Goal: Navigation & Orientation: Find specific page/section

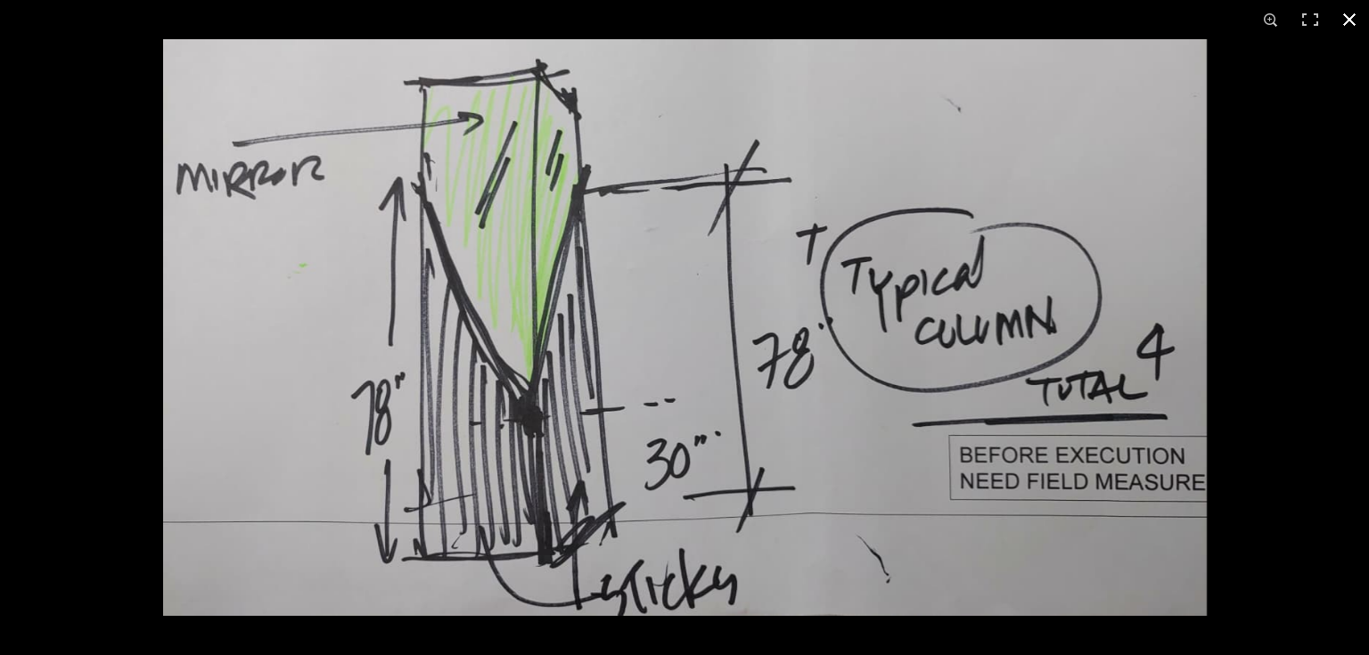
click at [1241, 144] on div at bounding box center [847, 366] width 1369 height 655
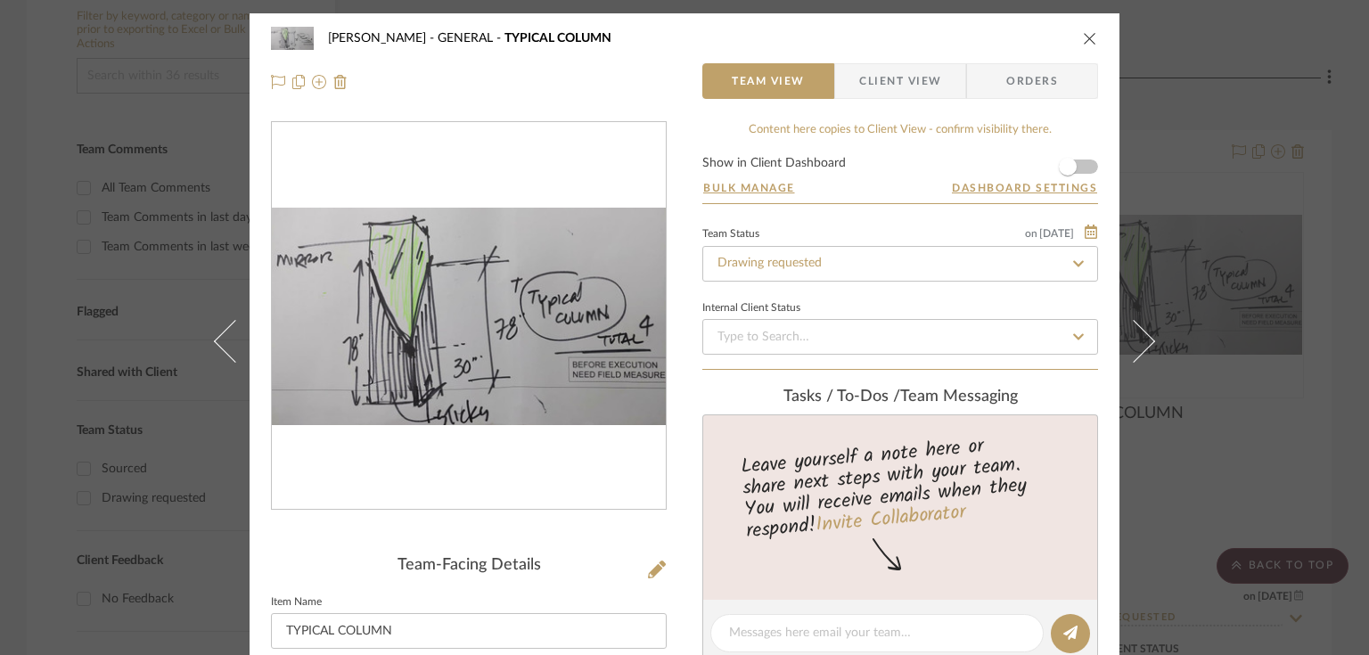
click at [1083, 36] on icon "close" at bounding box center [1090, 38] width 14 height 14
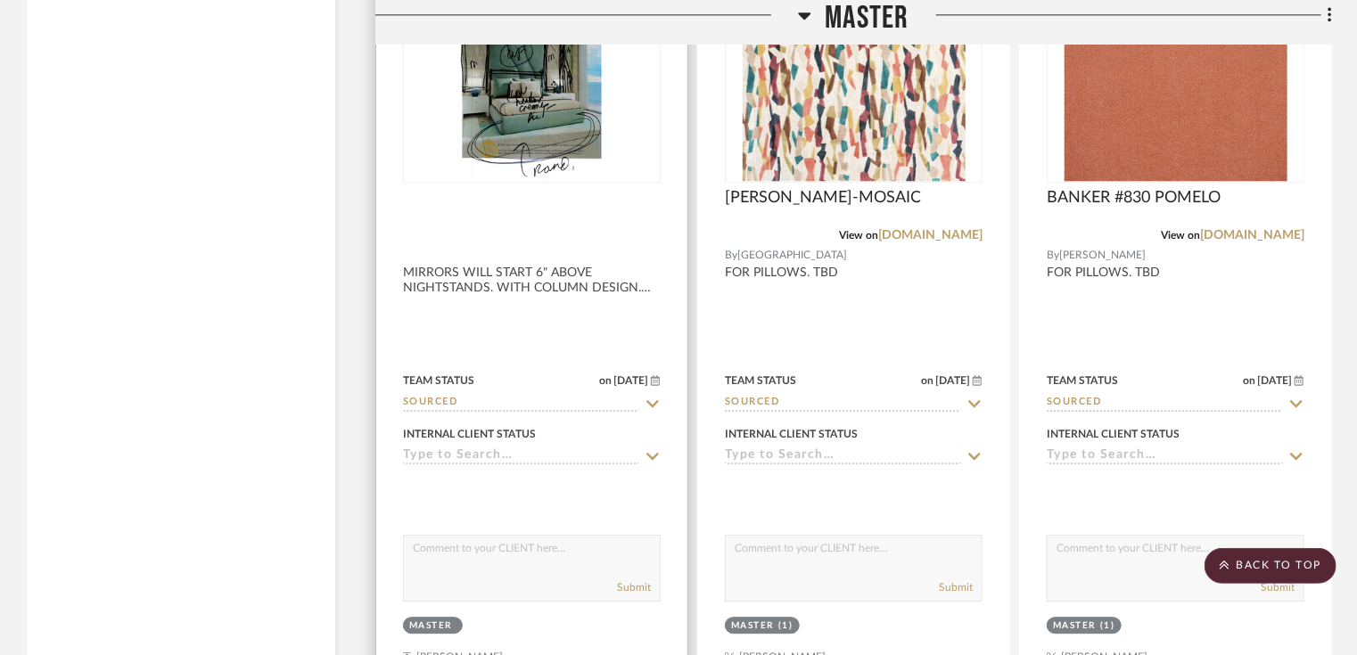
scroll to position [8843, 0]
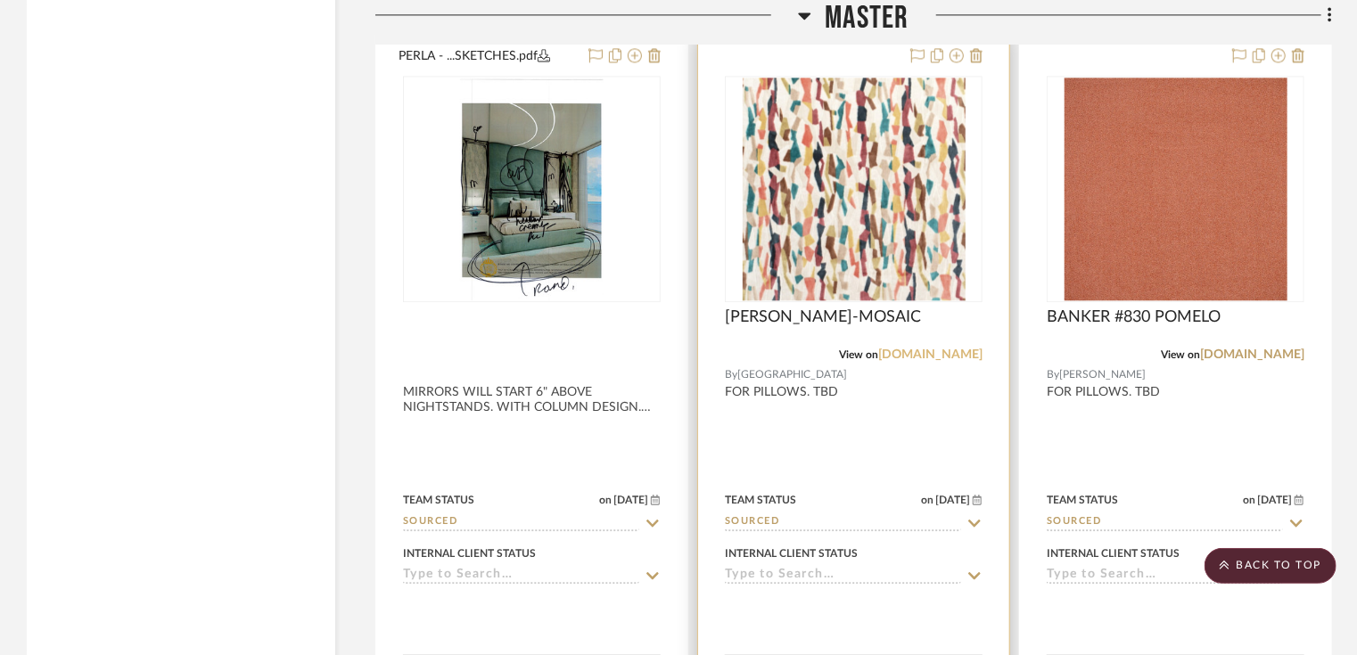
click at [904, 357] on link "[DOMAIN_NAME]" at bounding box center [930, 355] width 104 height 12
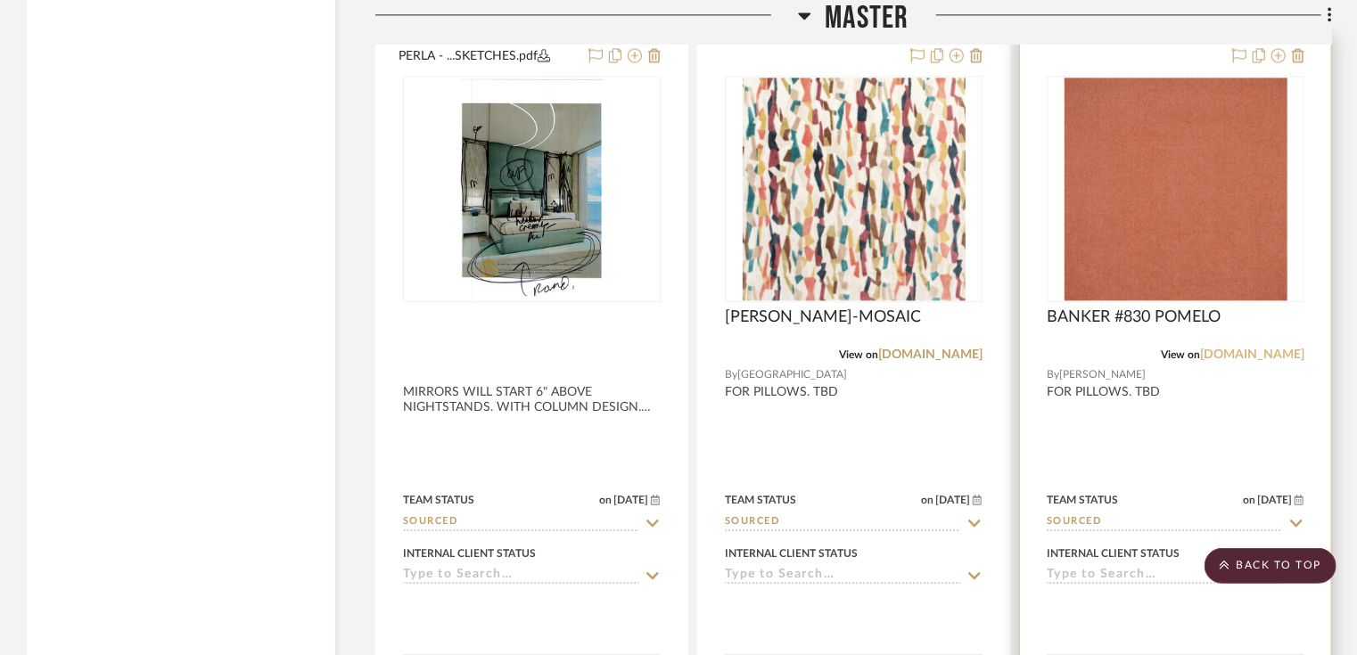
click at [1219, 358] on link "[DOMAIN_NAME]" at bounding box center [1252, 355] width 104 height 12
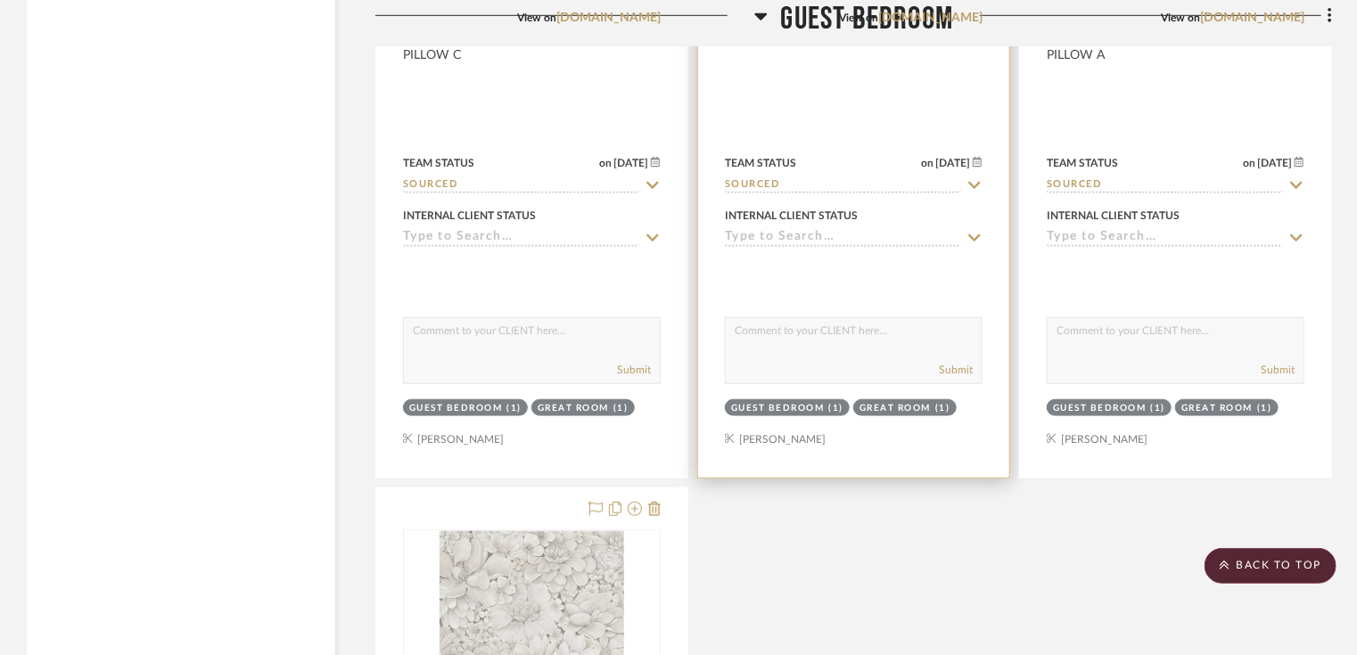
scroll to position [10626, 0]
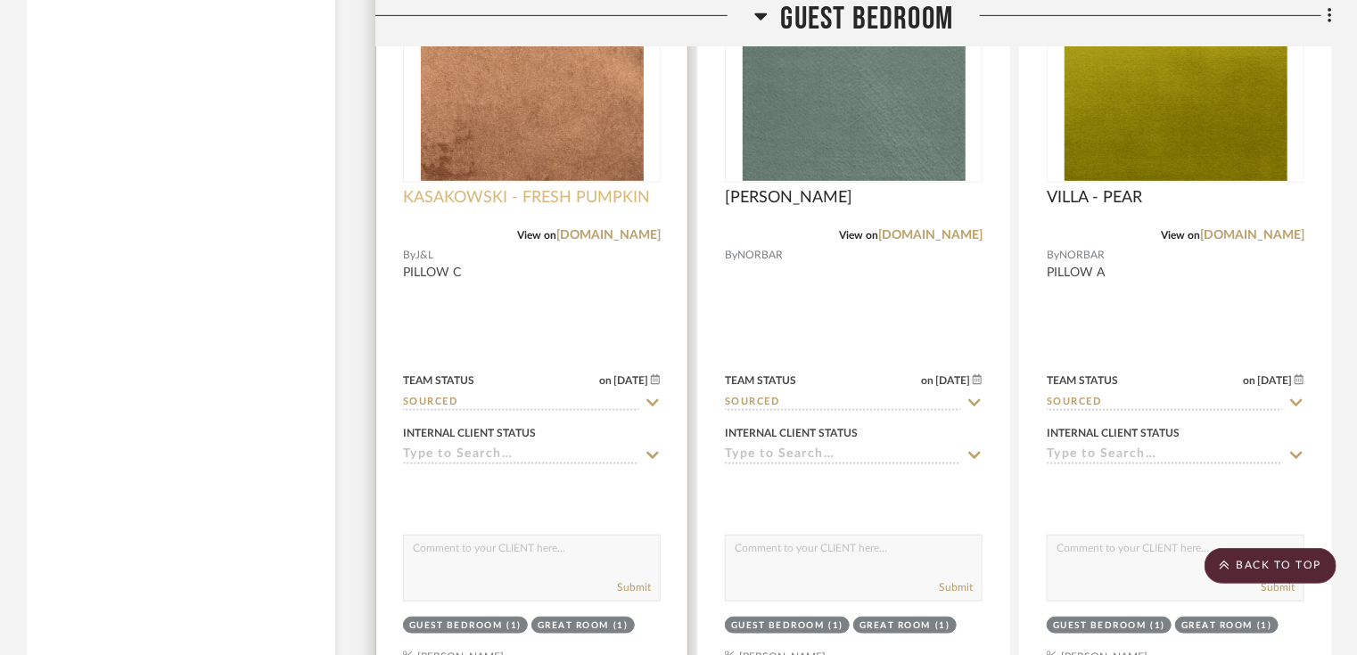
click at [571, 201] on span "KASAKOWSKI - FRESH PUMPKIN" at bounding box center [526, 198] width 247 height 20
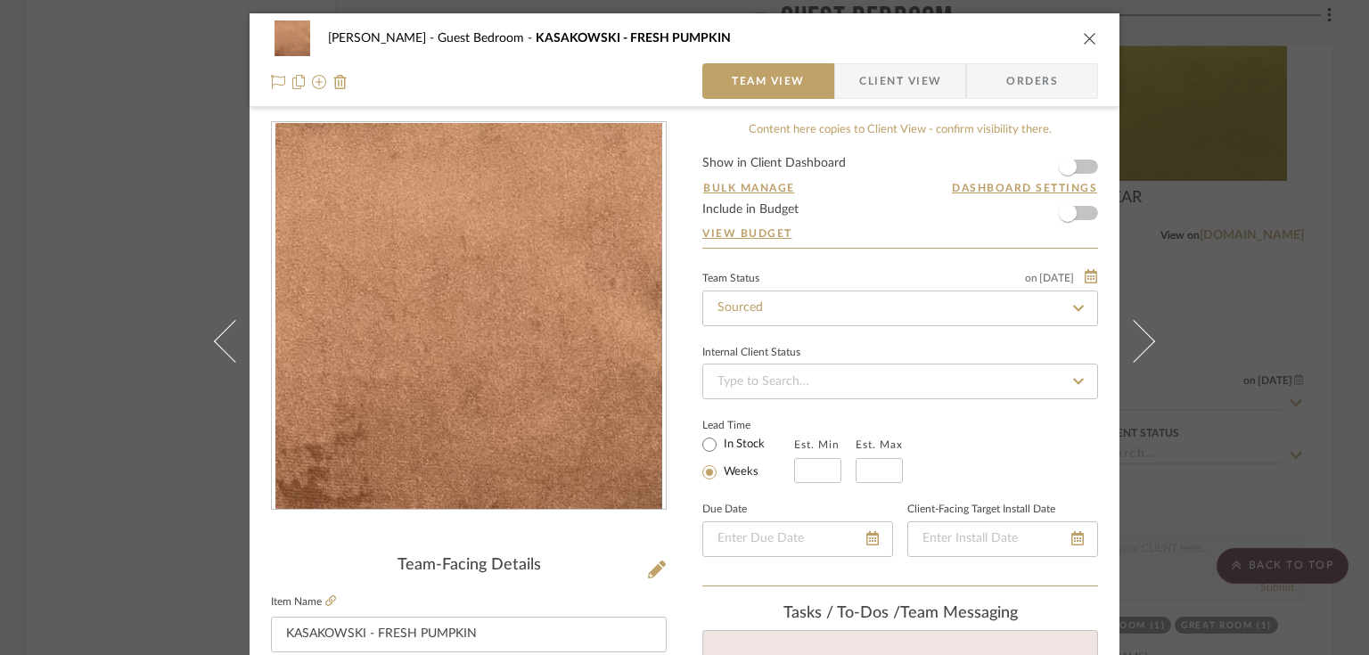
scroll to position [143, 0]
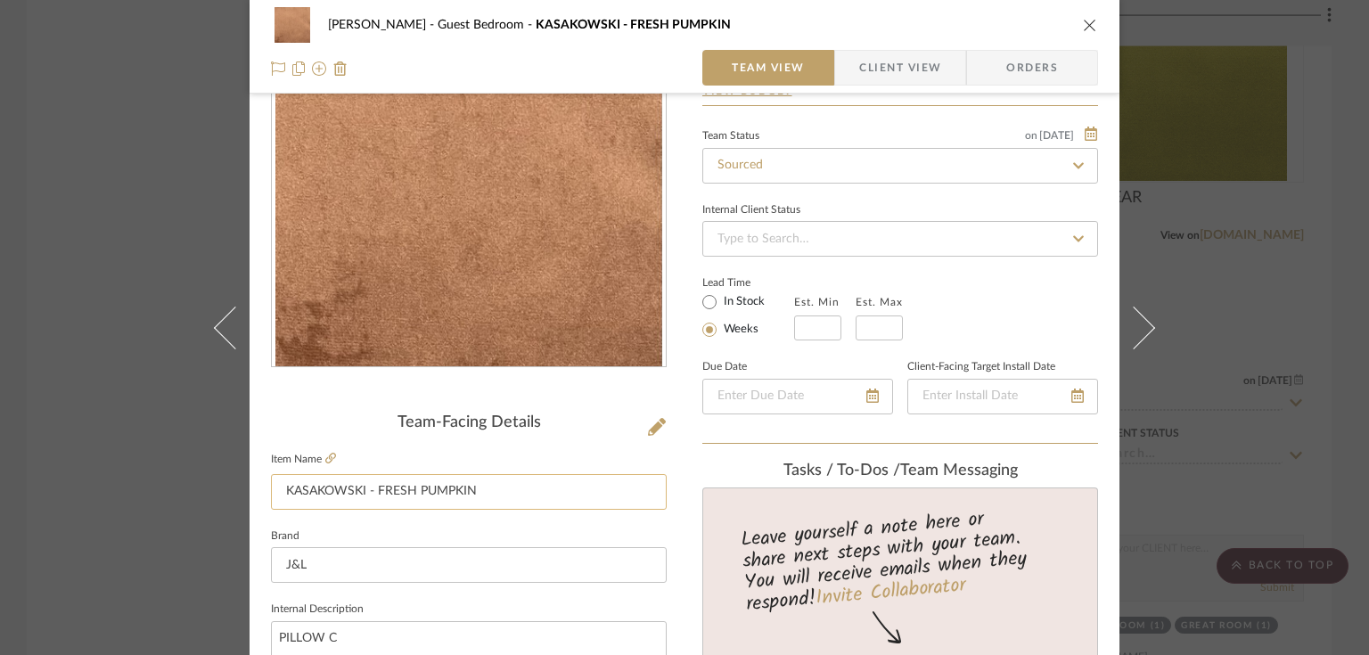
click at [407, 496] on input "KASAKOWSKI - FRESH PUMPKIN" at bounding box center [469, 492] width 396 height 36
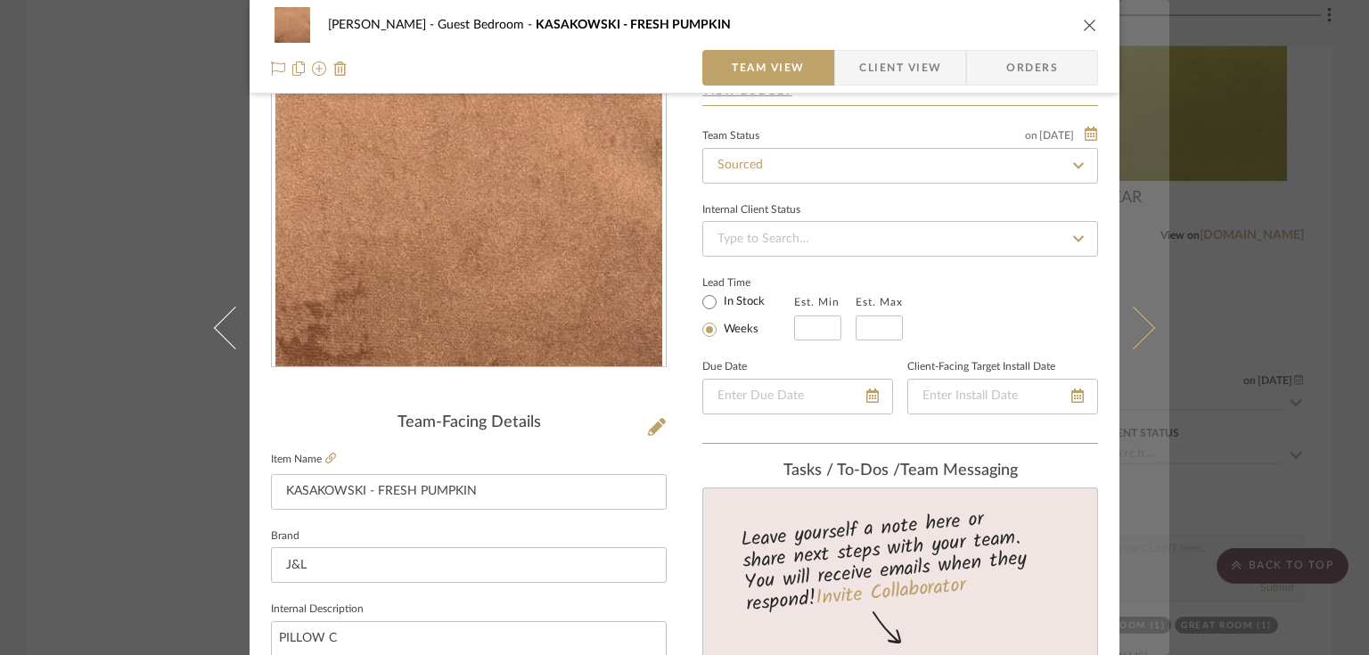
click at [1134, 311] on icon at bounding box center [1134, 327] width 43 height 43
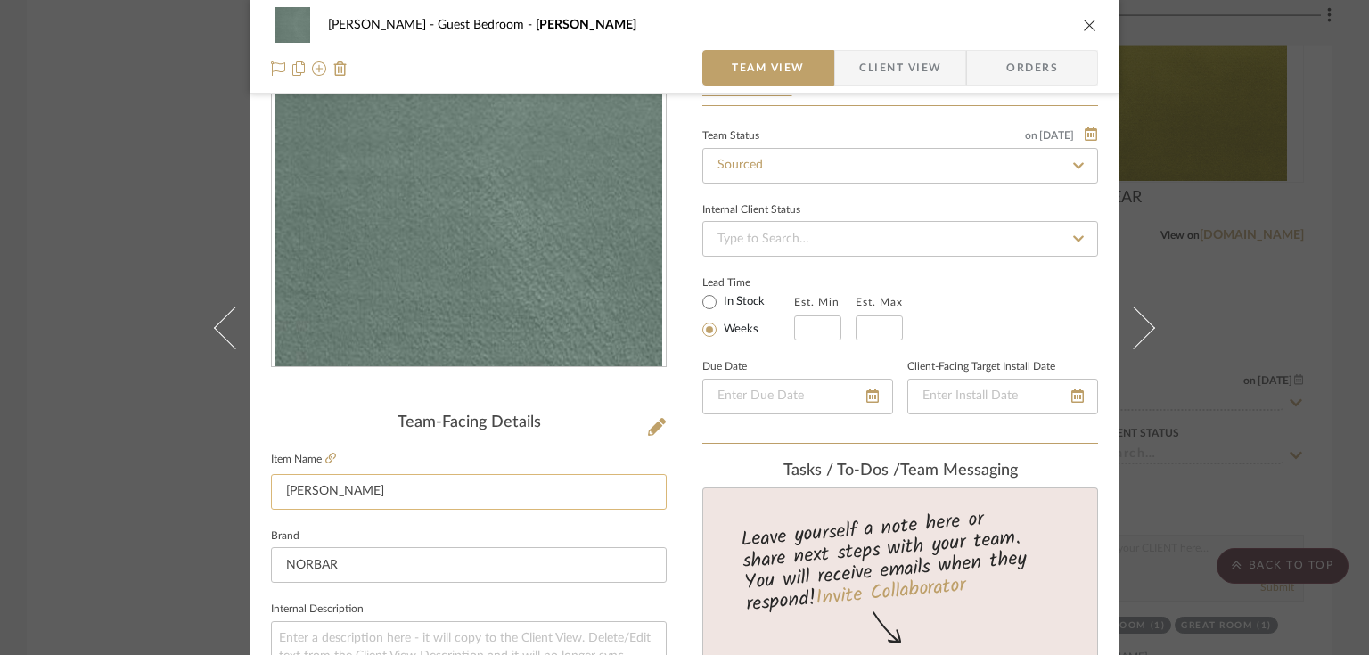
click at [330, 496] on input "[PERSON_NAME]" at bounding box center [469, 492] width 396 height 36
click at [888, 57] on span "Client View" at bounding box center [900, 68] width 82 height 36
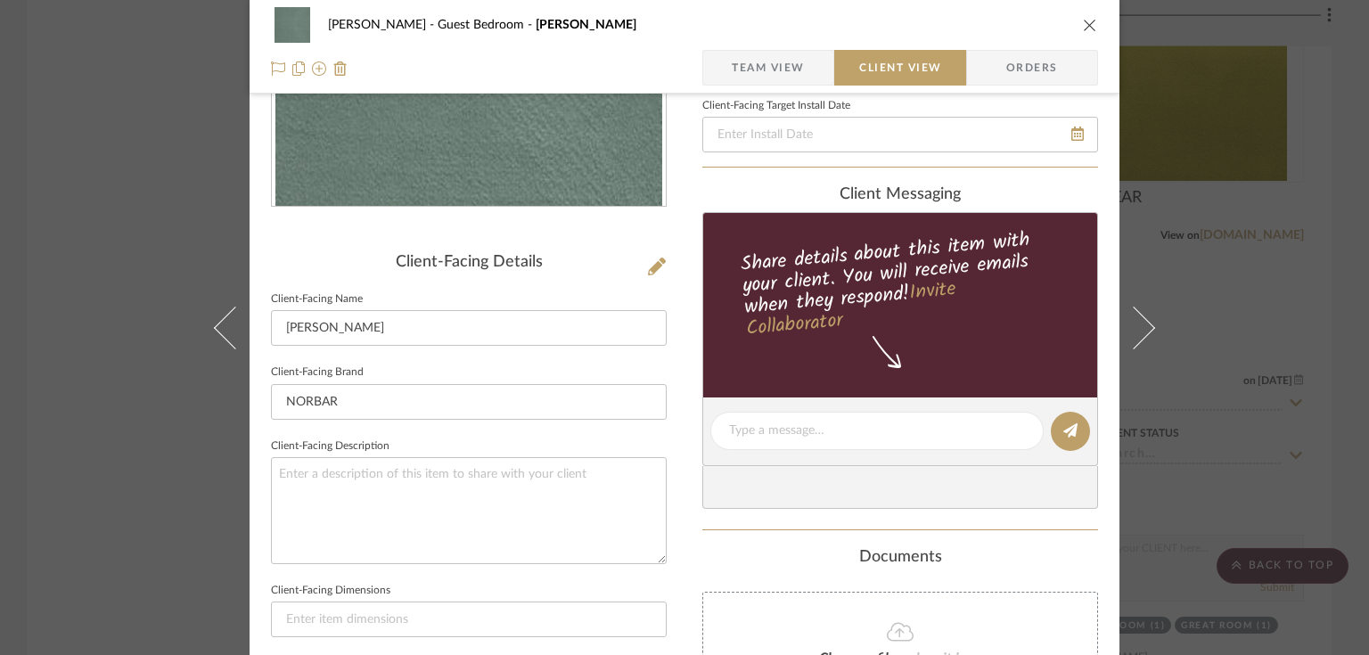
scroll to position [428, 0]
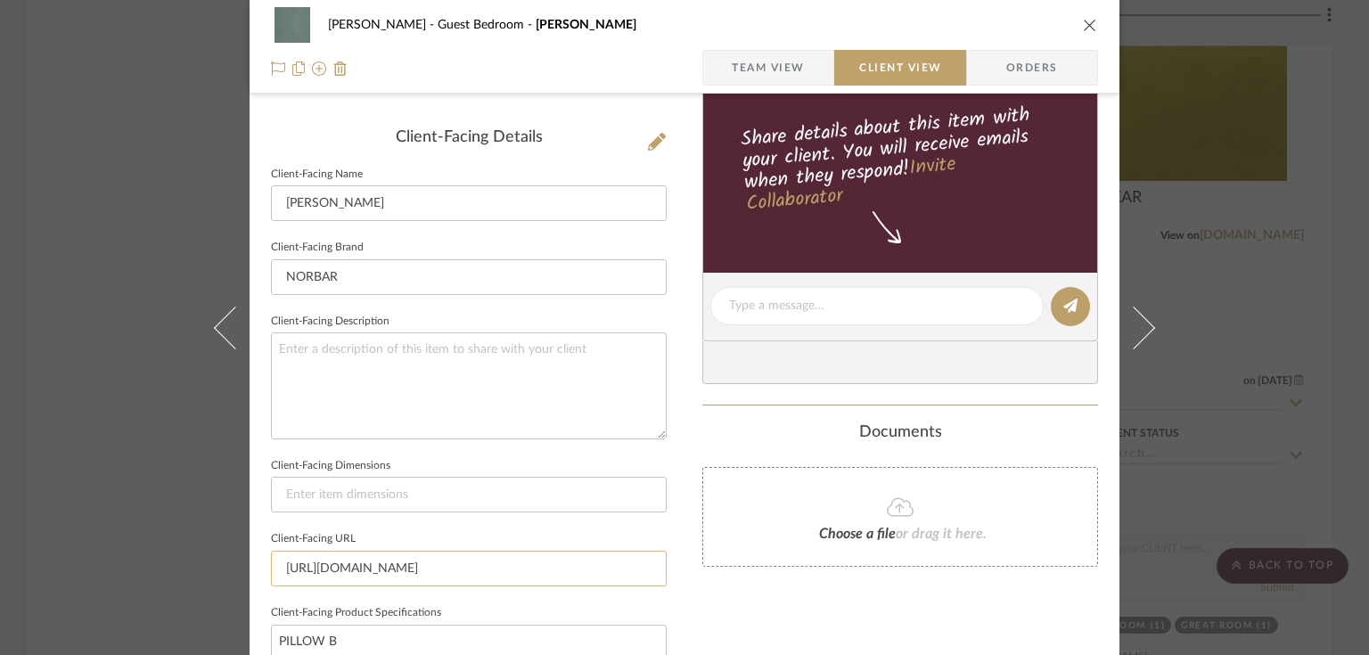
click at [408, 570] on input "https://norbarfabrics.com/Product/Detail/VILLA!PEACOCK%2011?type=FAB" at bounding box center [469, 569] width 396 height 36
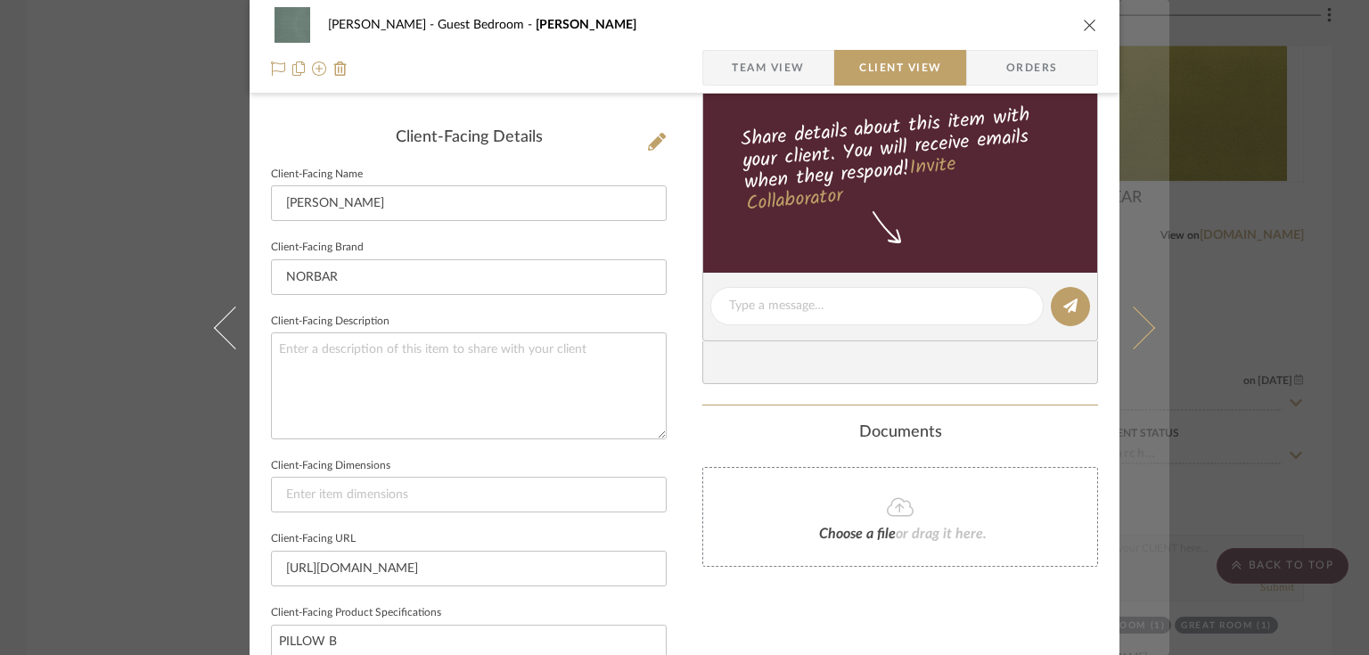
click at [1141, 324] on icon at bounding box center [1134, 327] width 43 height 43
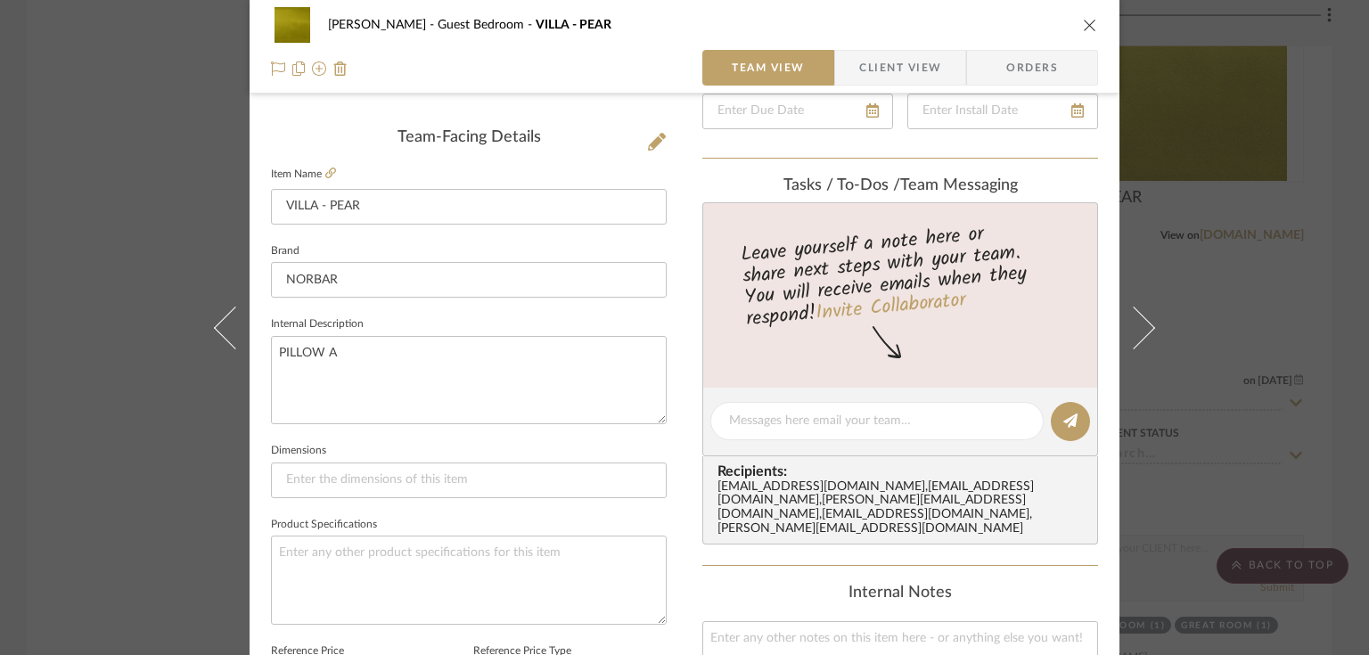
scroll to position [285, 0]
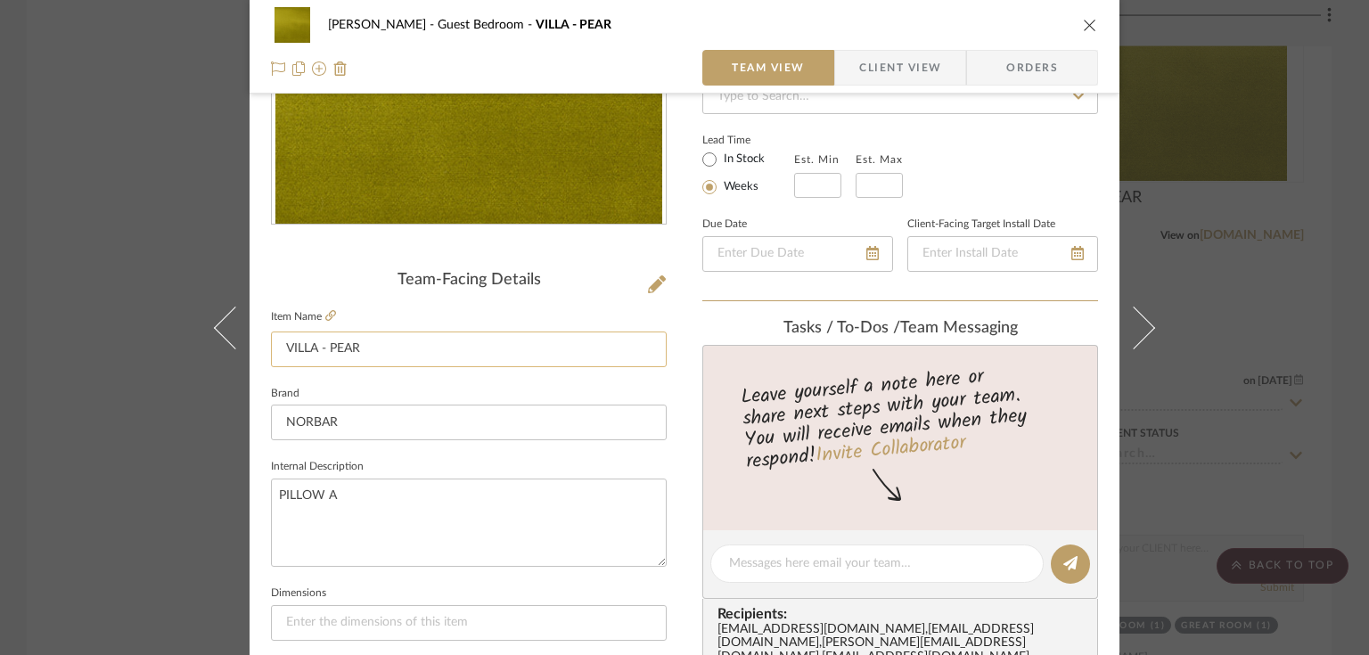
click at [327, 347] on input "VILLA - PEAR" at bounding box center [469, 350] width 396 height 36
click at [1087, 23] on icon "close" at bounding box center [1090, 25] width 14 height 14
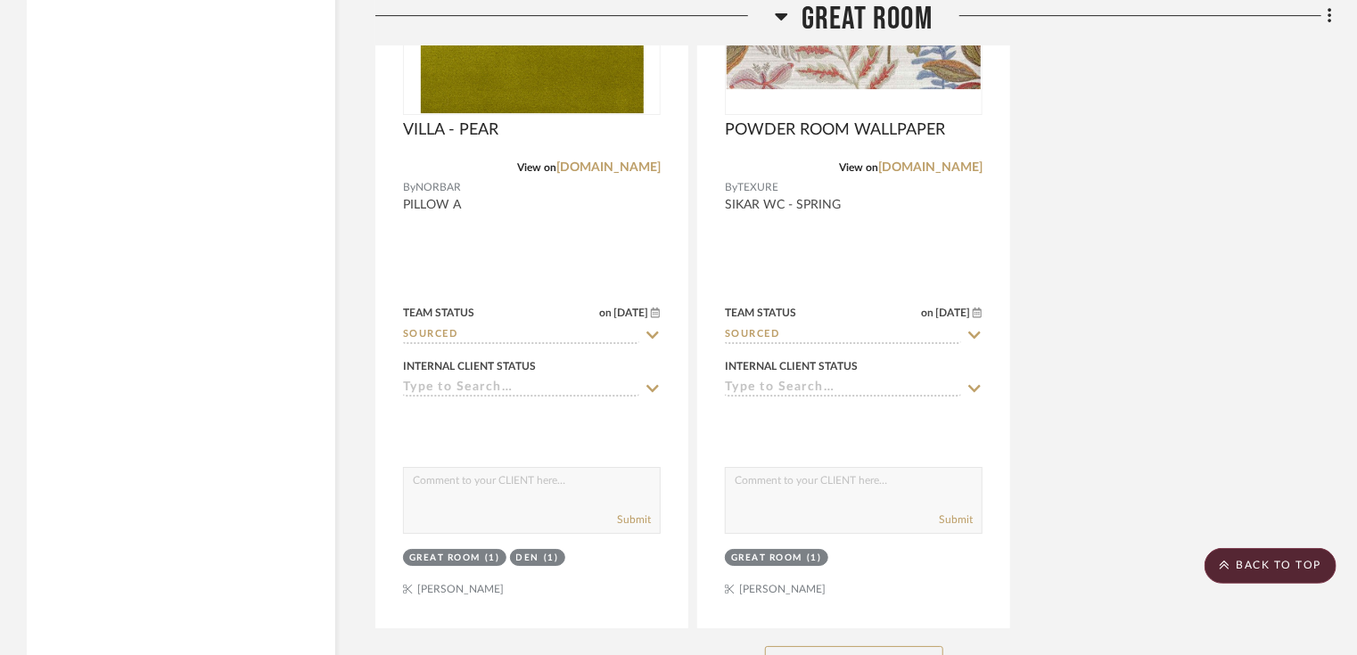
scroll to position [6276, 0]
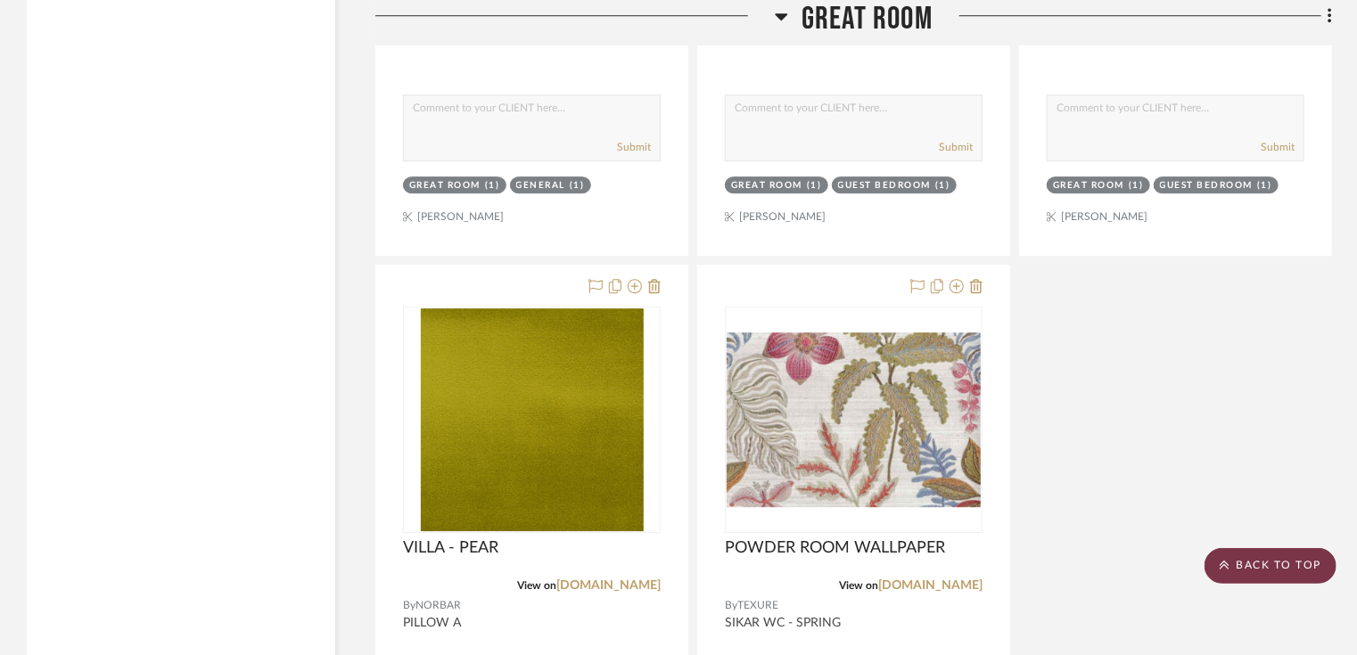
click at [1254, 557] on scroll-to-top-button "BACK TO TOP" at bounding box center [1270, 566] width 132 height 36
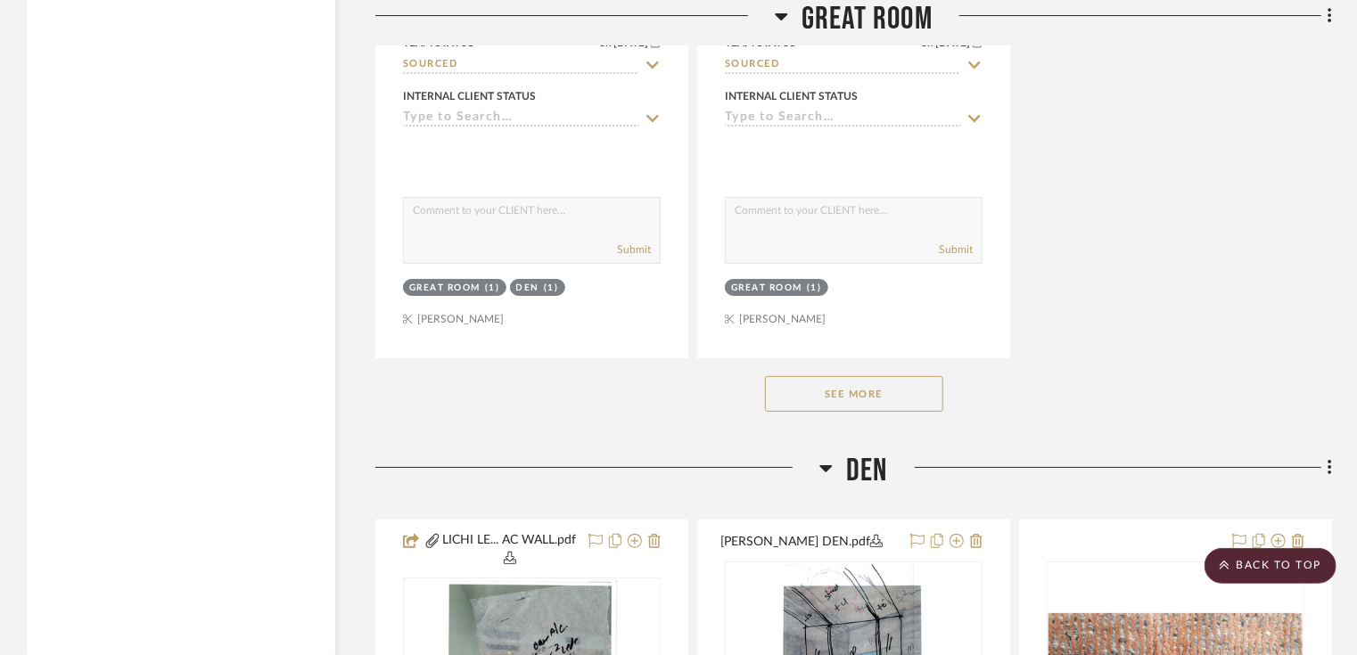
scroll to position [6775, 0]
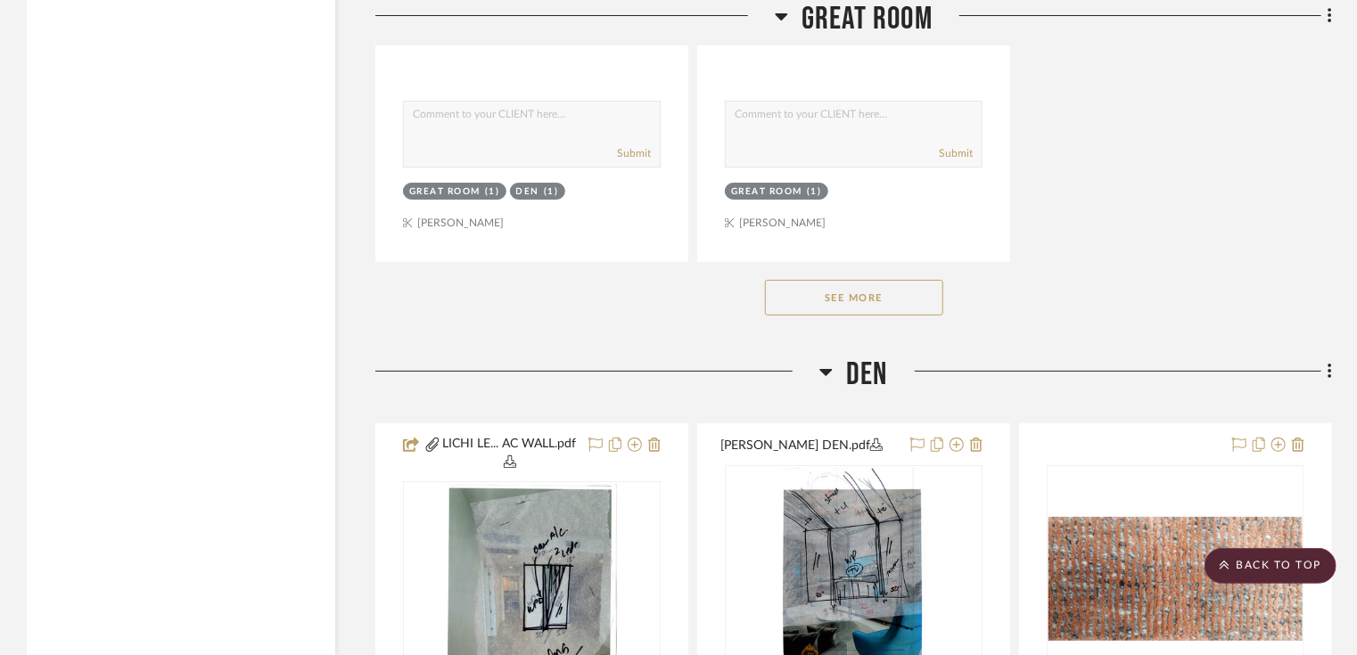
click at [809, 308] on button "See More" at bounding box center [854, 298] width 178 height 36
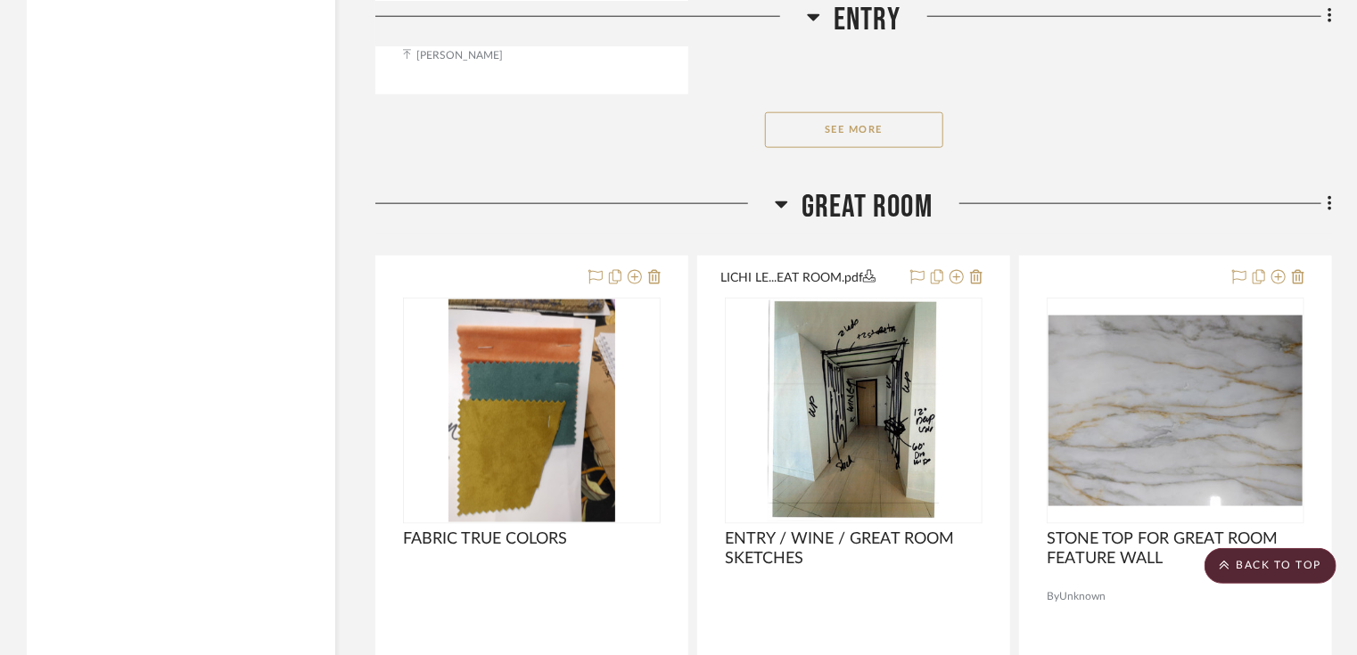
scroll to position [4279, 0]
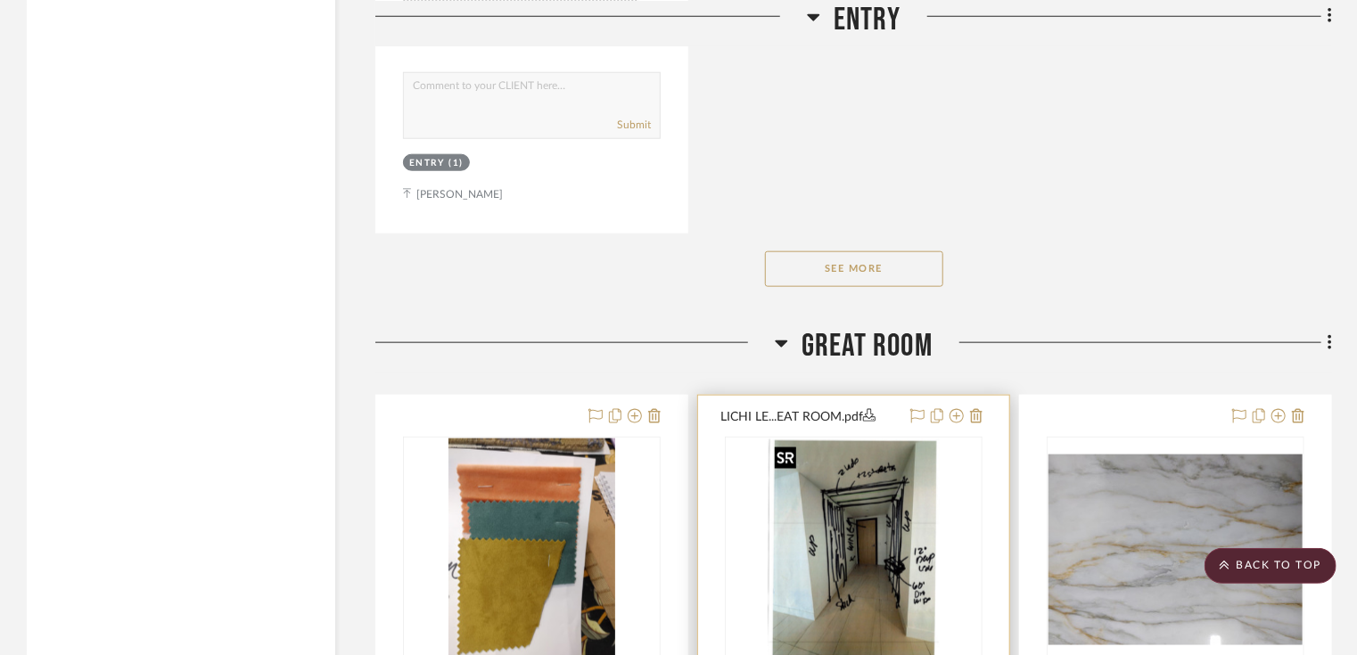
click at [0, 0] on img at bounding box center [0, 0] width 0 height 0
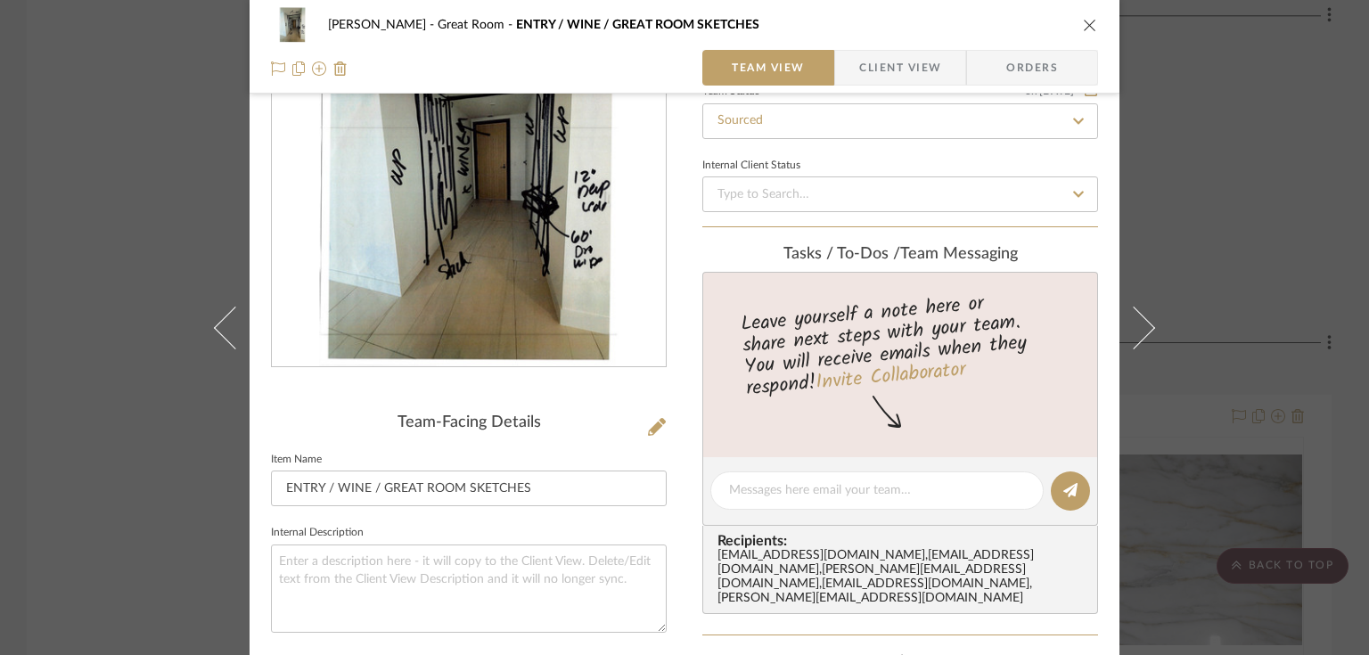
scroll to position [0, 0]
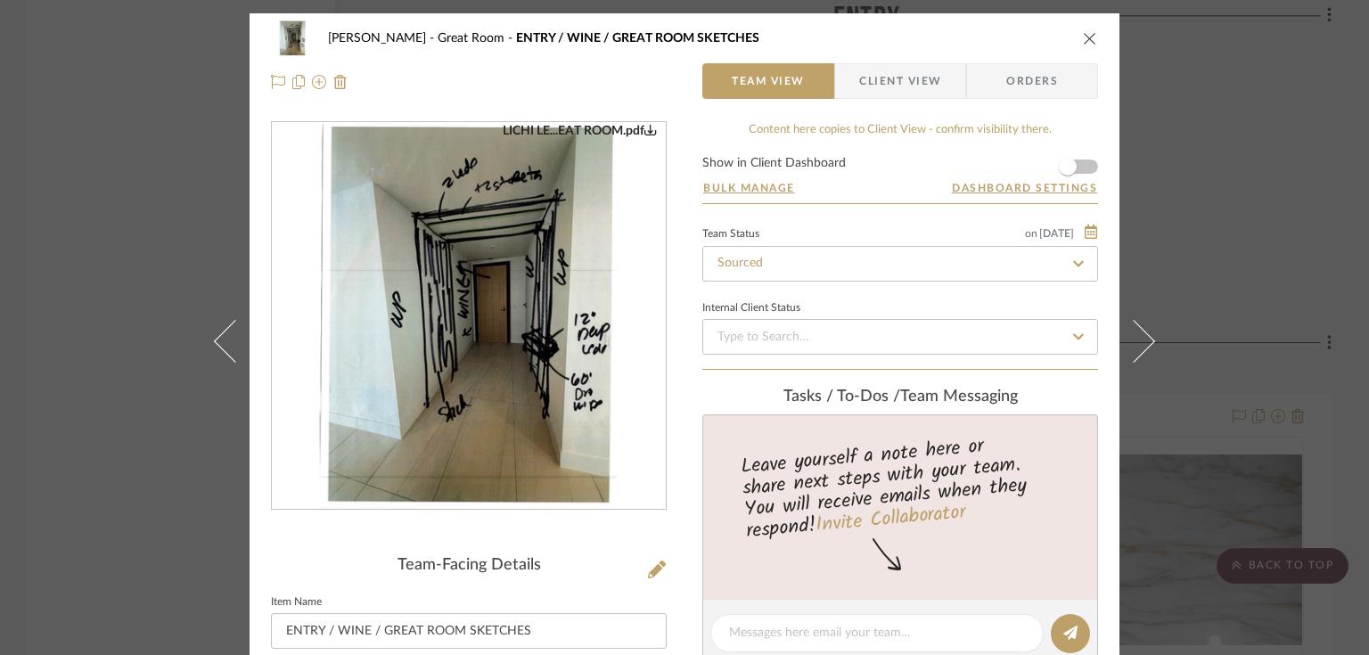
click at [514, 330] on img "0" at bounding box center [469, 316] width 300 height 387
click at [1083, 37] on icon "close" at bounding box center [1090, 38] width 14 height 14
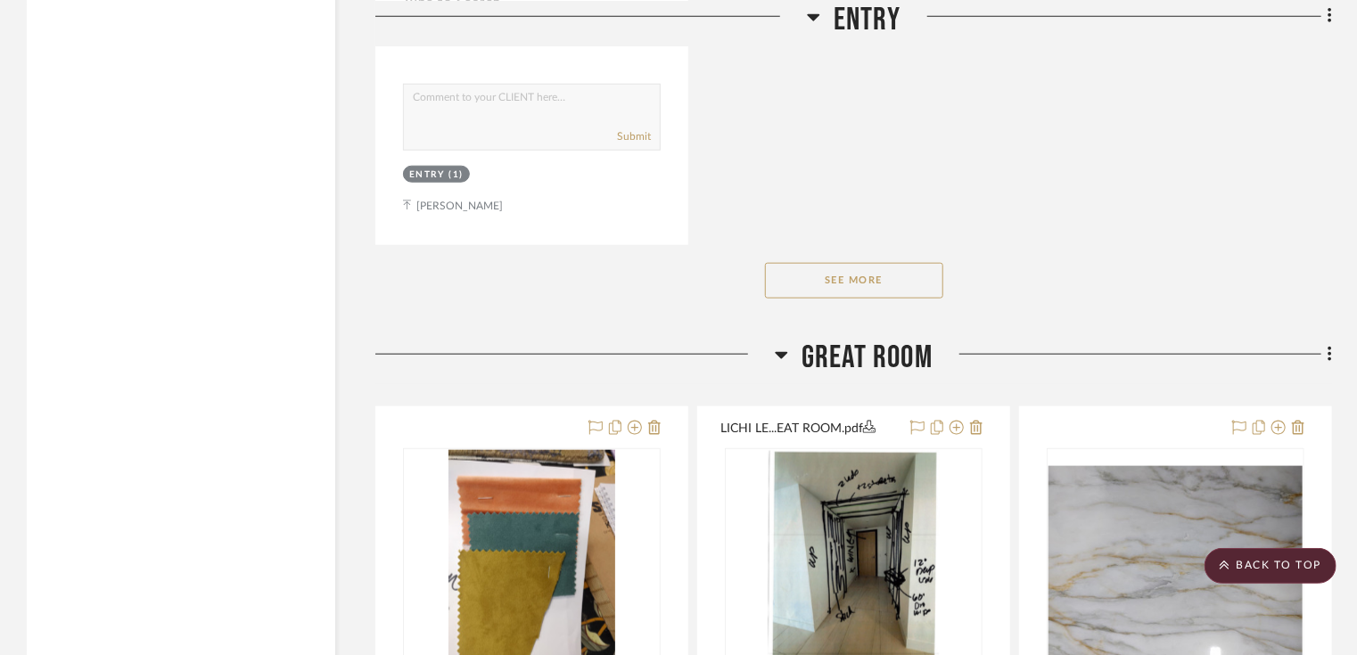
scroll to position [3922, 0]
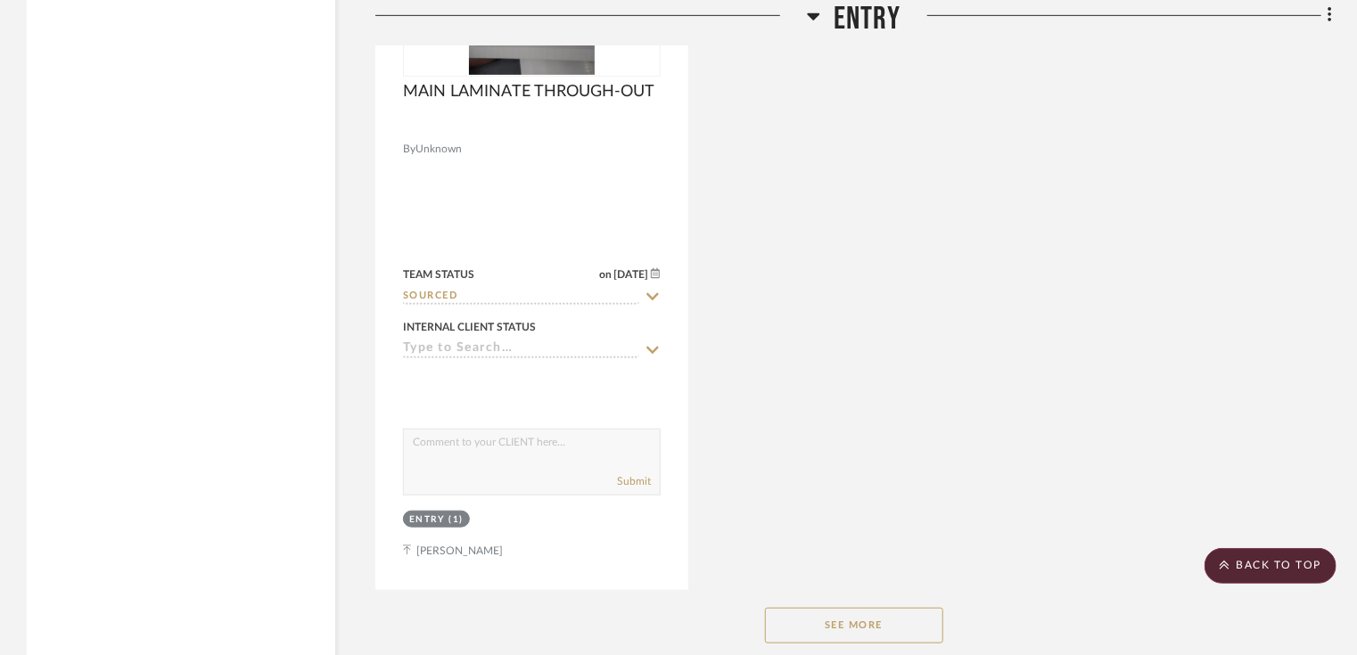
click at [859, 620] on button "See More" at bounding box center [854, 626] width 178 height 36
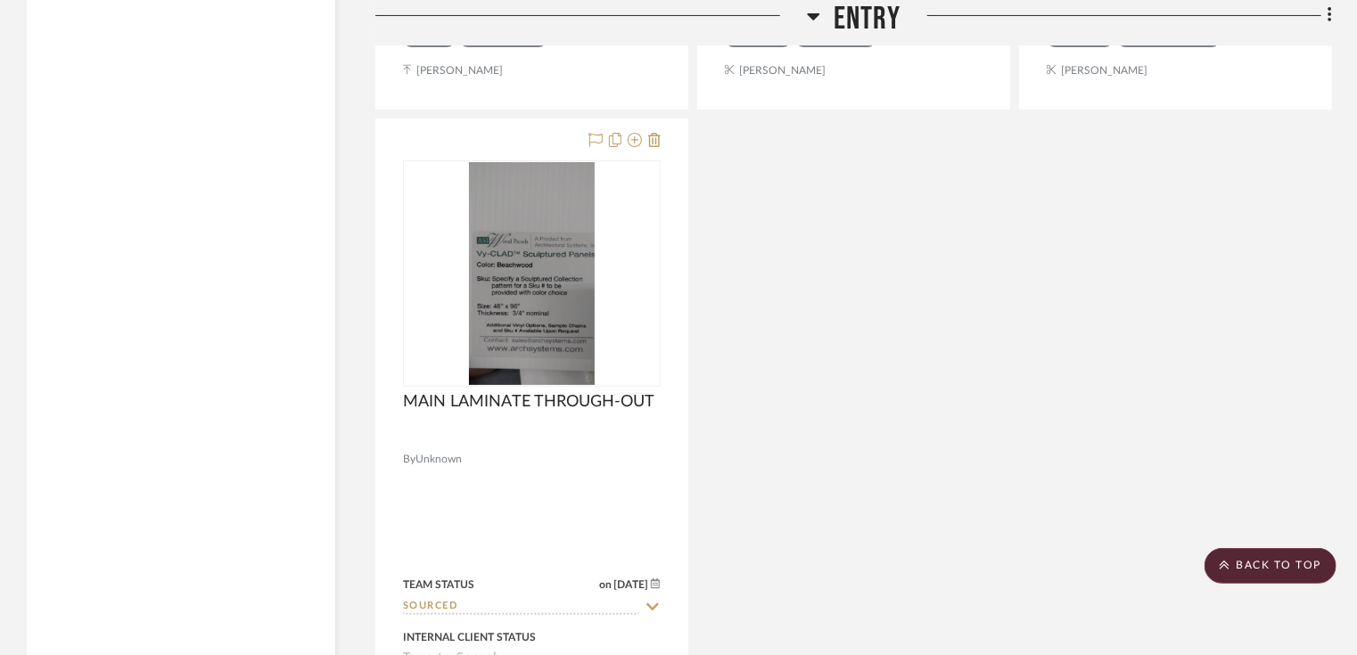
scroll to position [3566, 0]
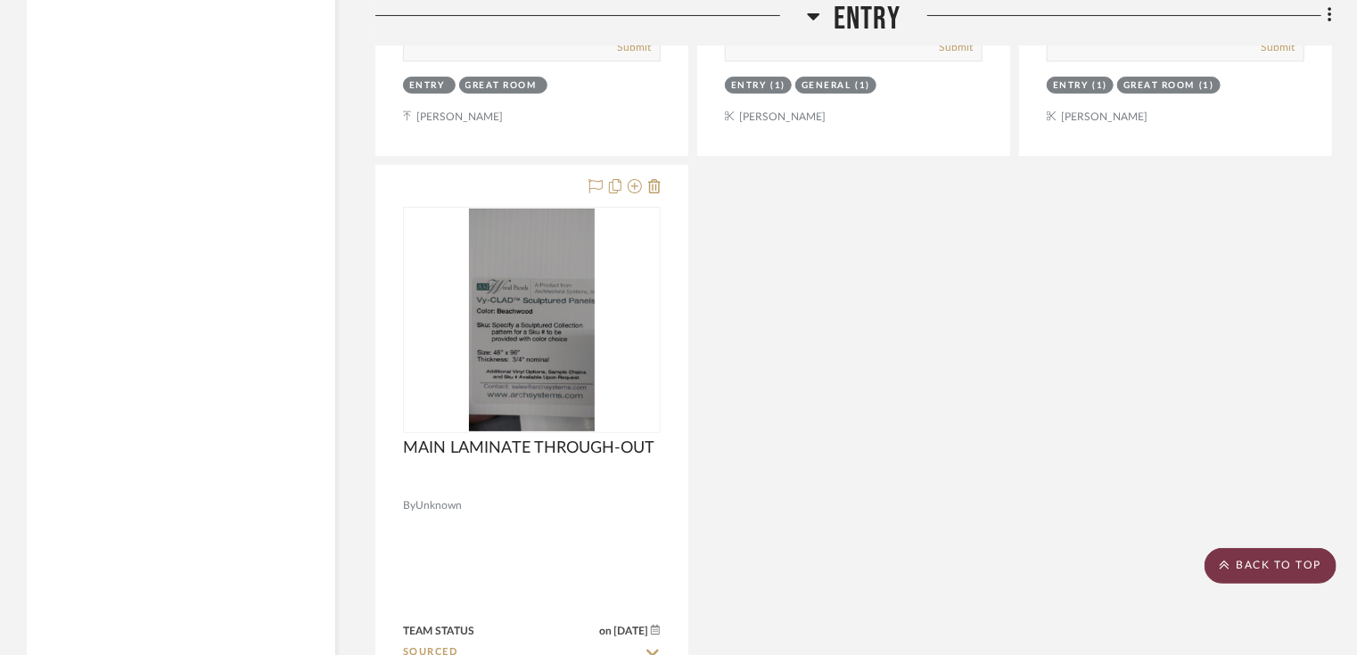
click at [1248, 563] on scroll-to-top-button "BACK TO TOP" at bounding box center [1270, 566] width 132 height 36
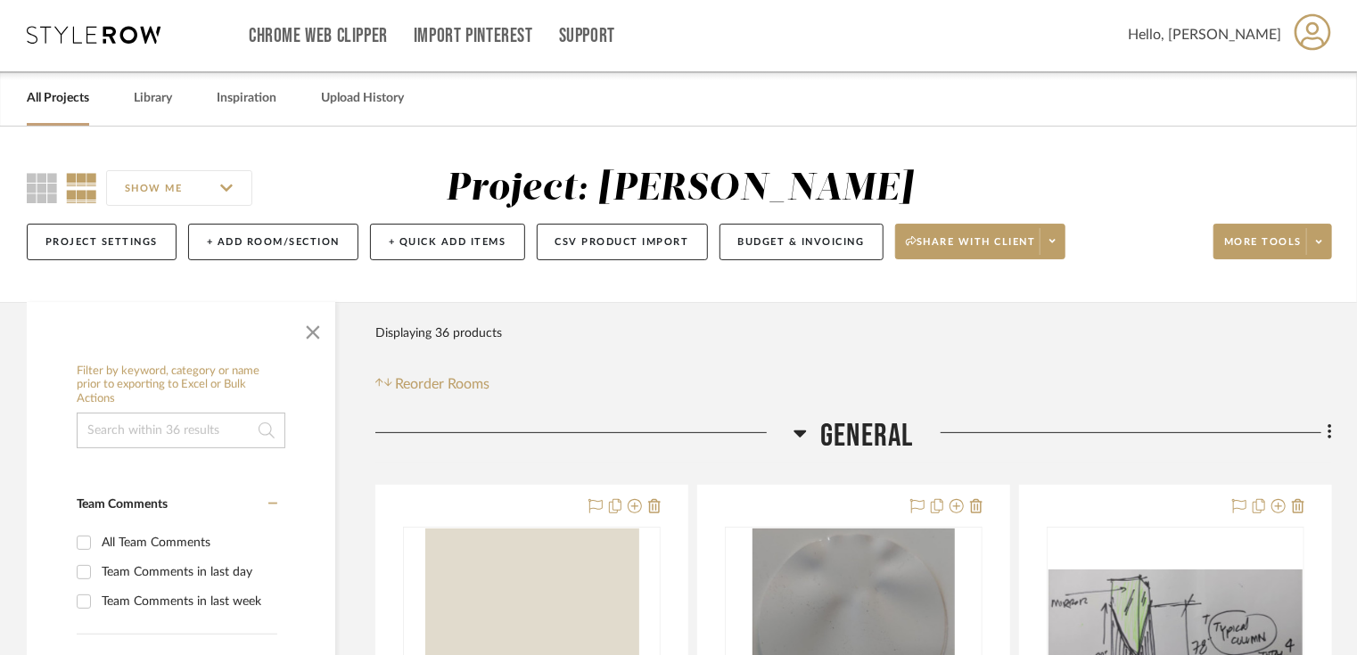
scroll to position [0, 0]
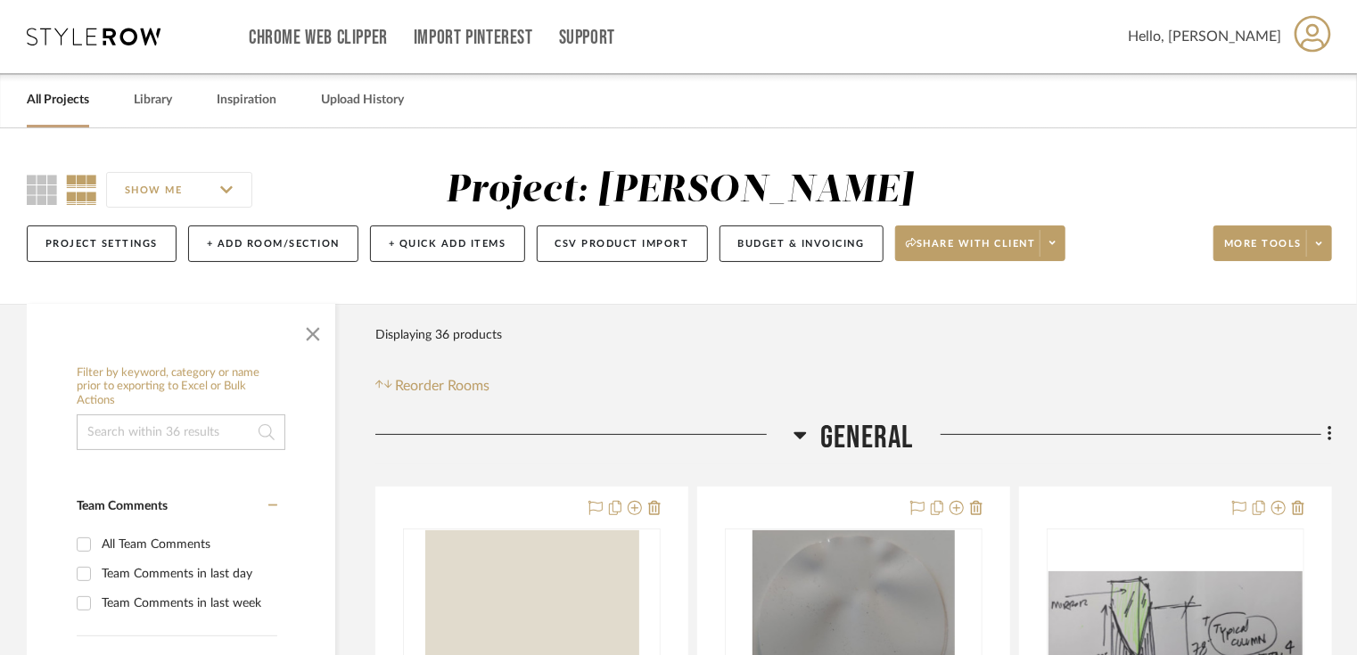
click at [71, 97] on link "All Projects" at bounding box center [58, 100] width 62 height 24
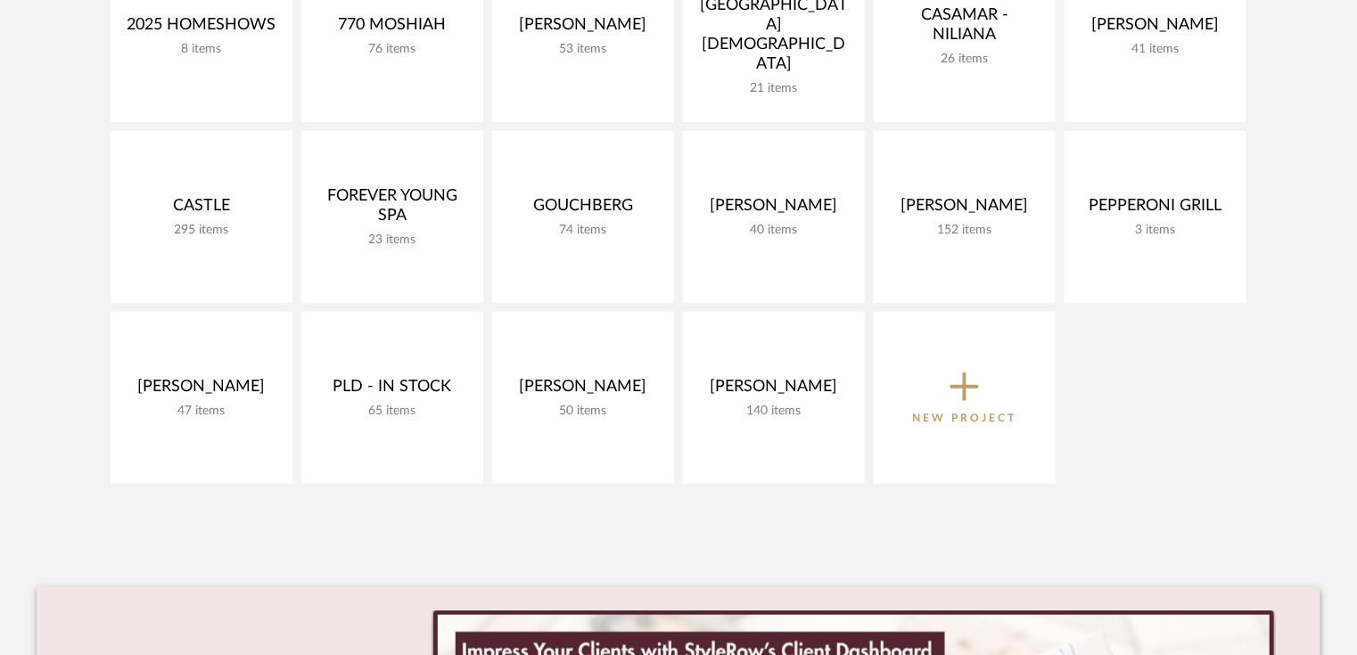
scroll to position [357, 0]
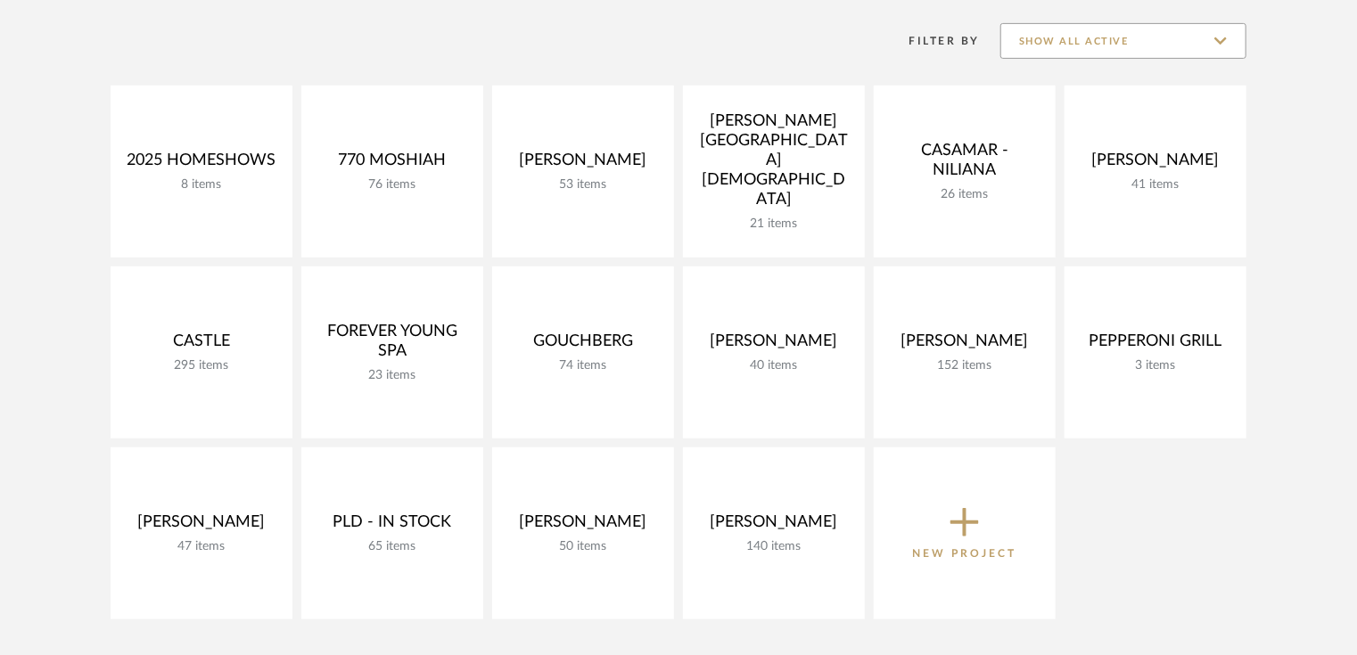
click at [1162, 35] on input "Show All Active" at bounding box center [1123, 41] width 246 height 36
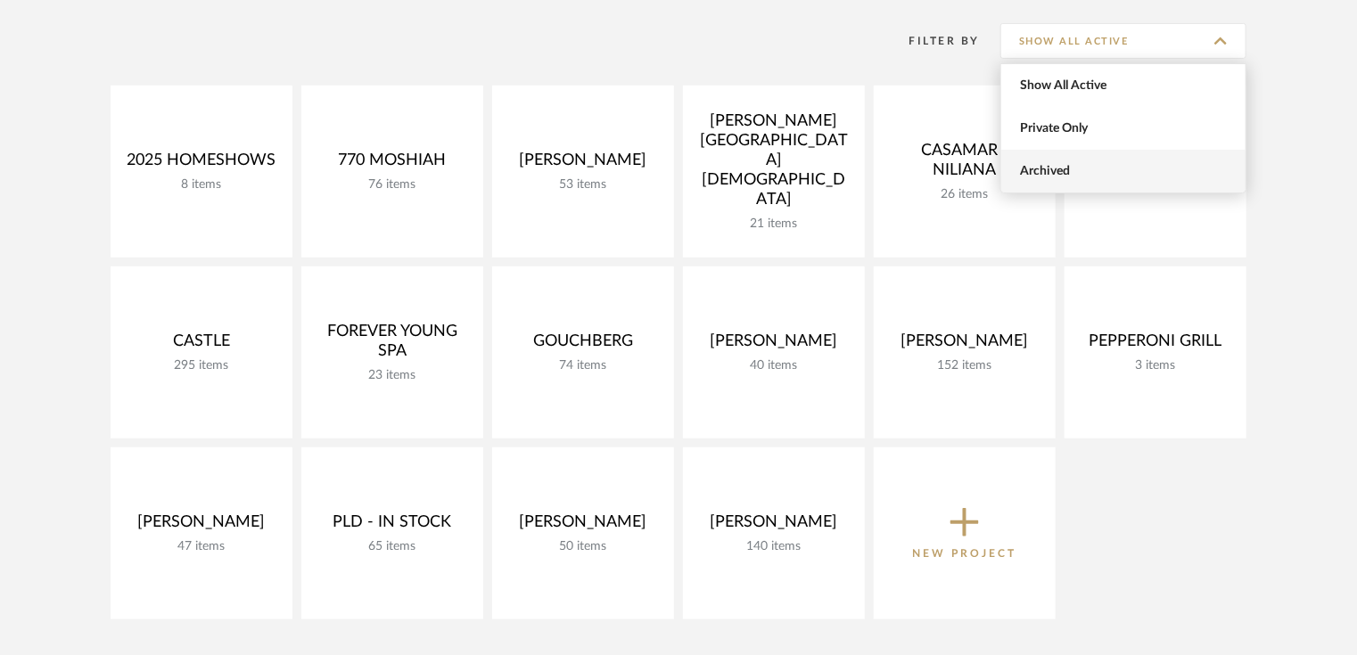
click at [1071, 169] on span "Archived" at bounding box center [1125, 171] width 211 height 15
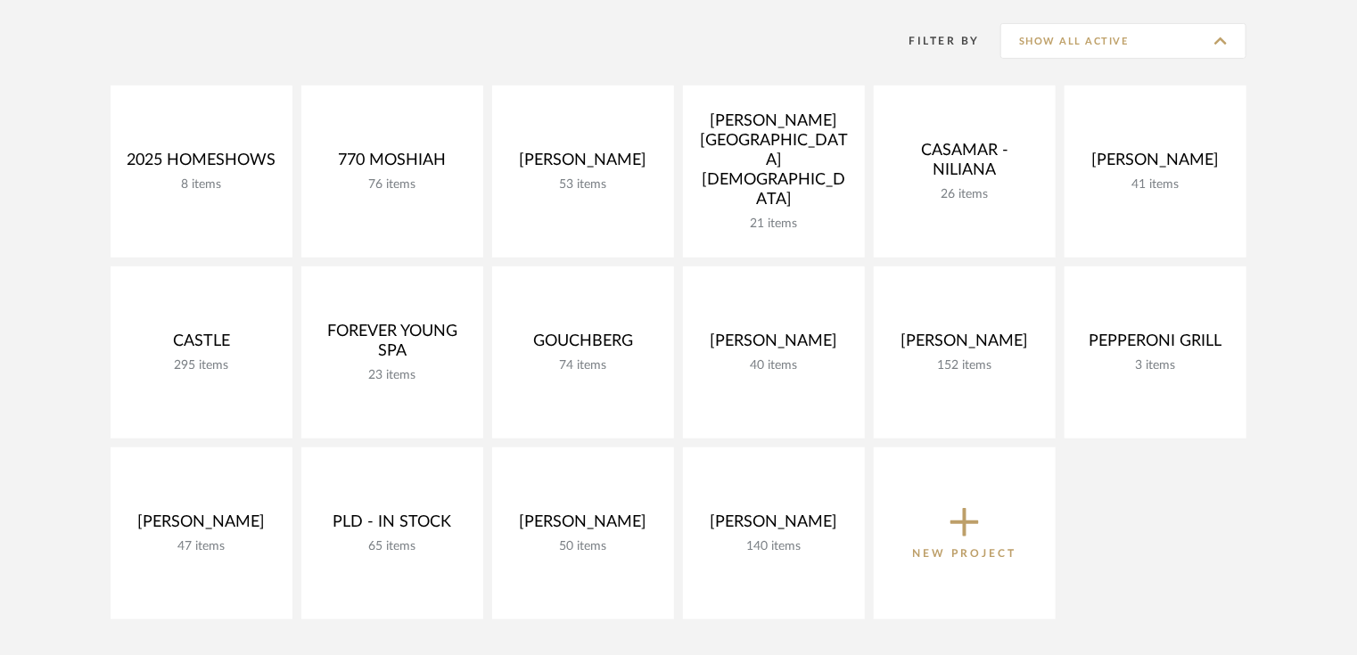
type input "Archived"
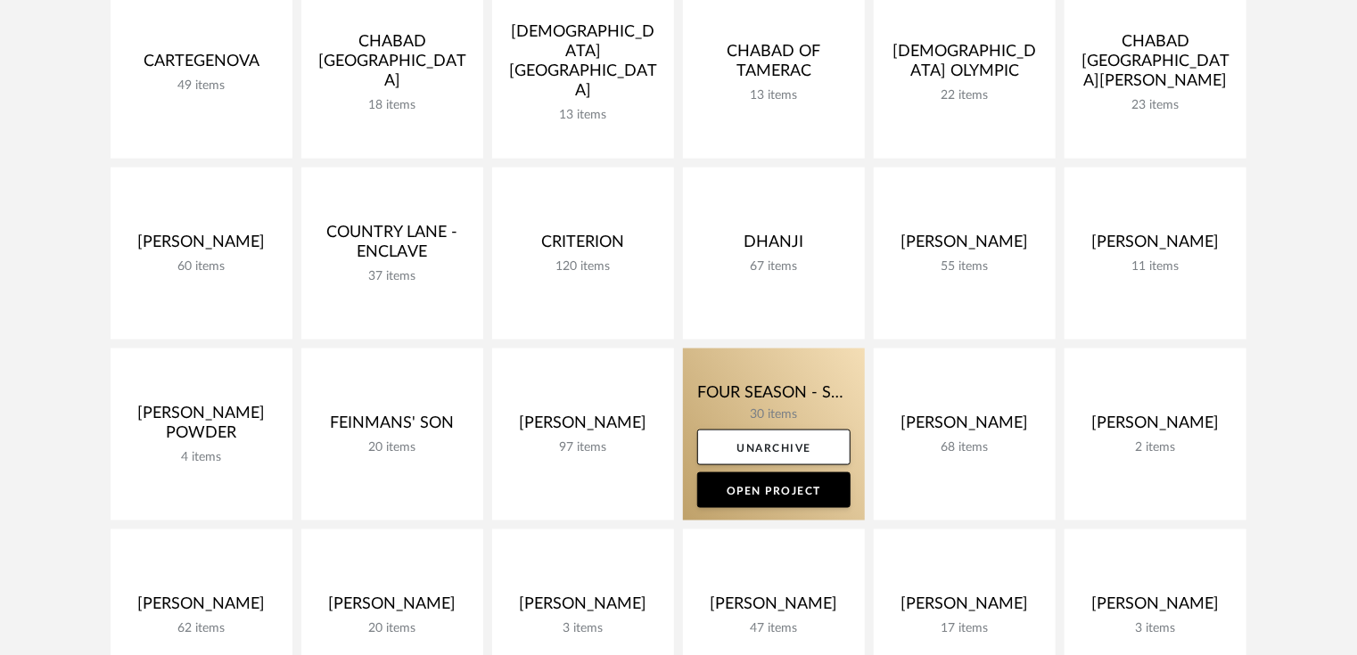
scroll to position [1426, 0]
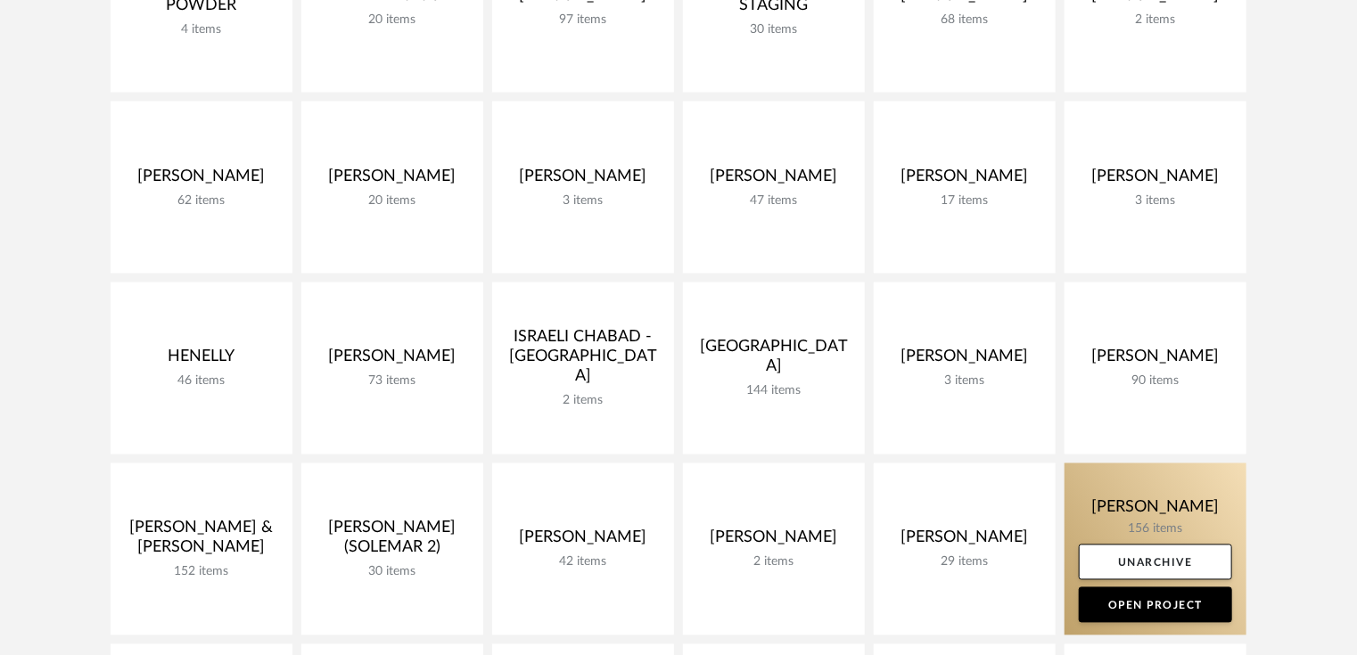
click at [1137, 506] on link at bounding box center [1155, 550] width 182 height 172
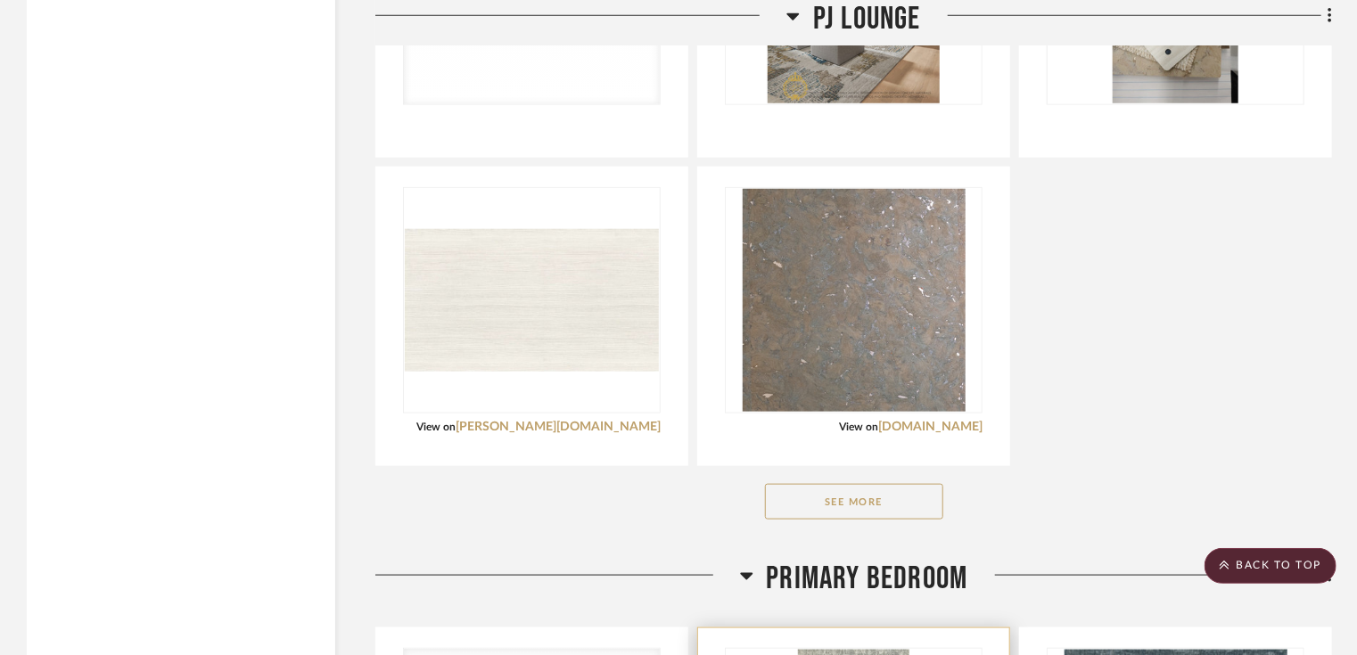
scroll to position [4422, 0]
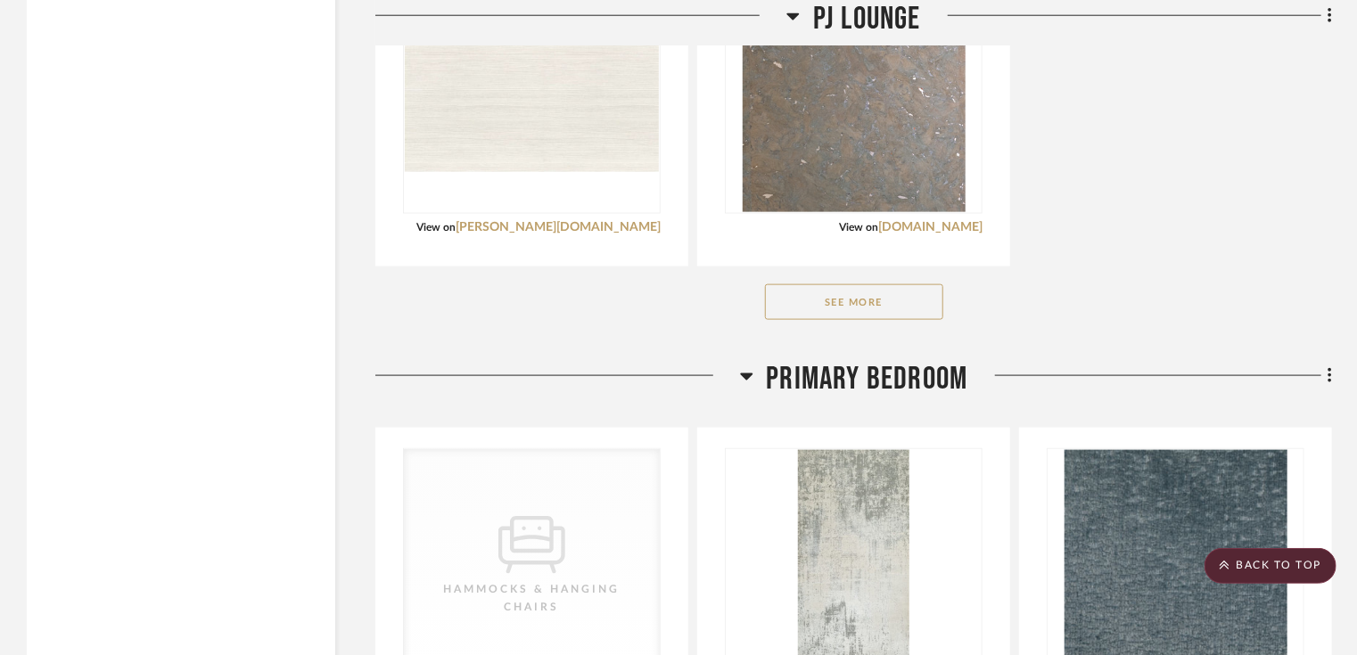
click at [873, 296] on button "See More" at bounding box center [854, 302] width 178 height 36
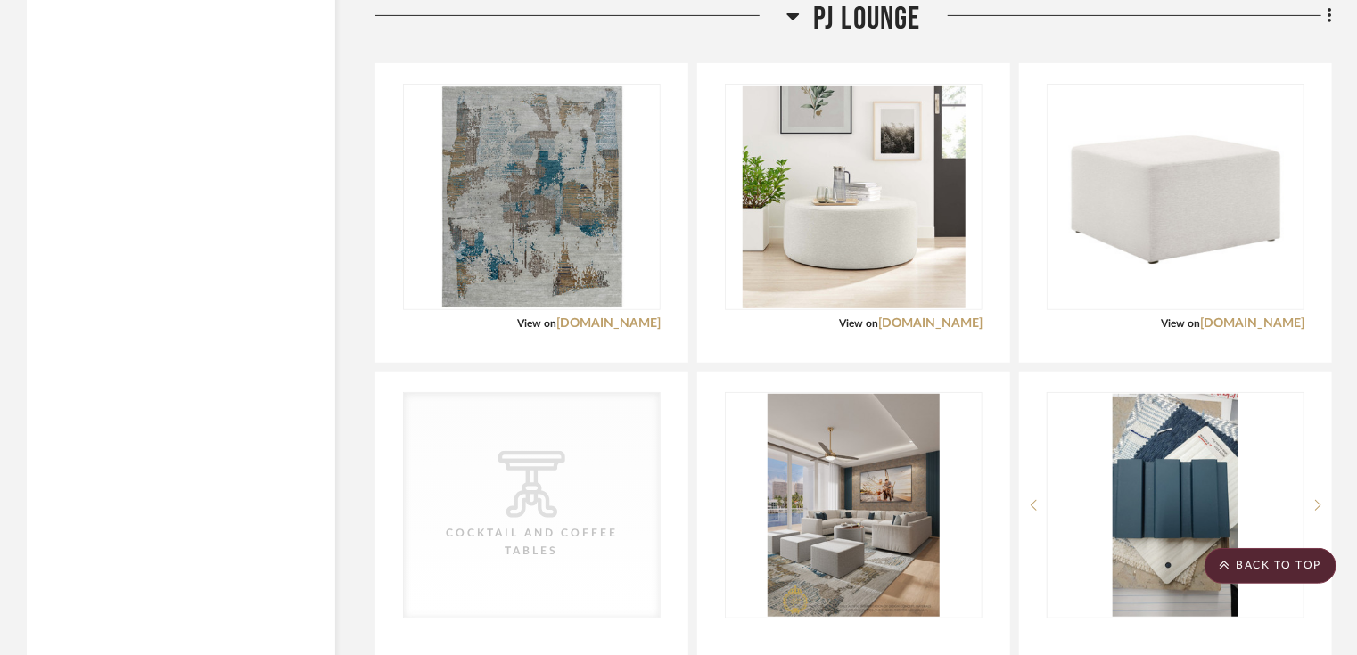
scroll to position [4136, 0]
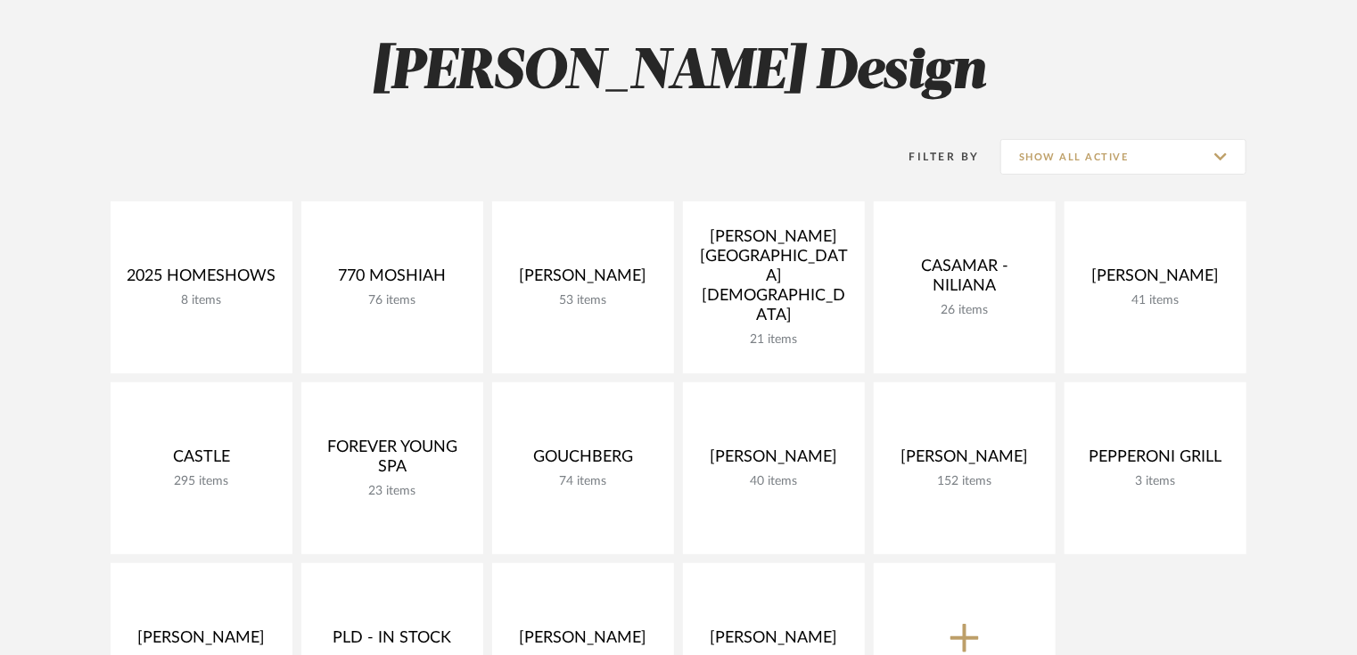
scroll to position [348, 0]
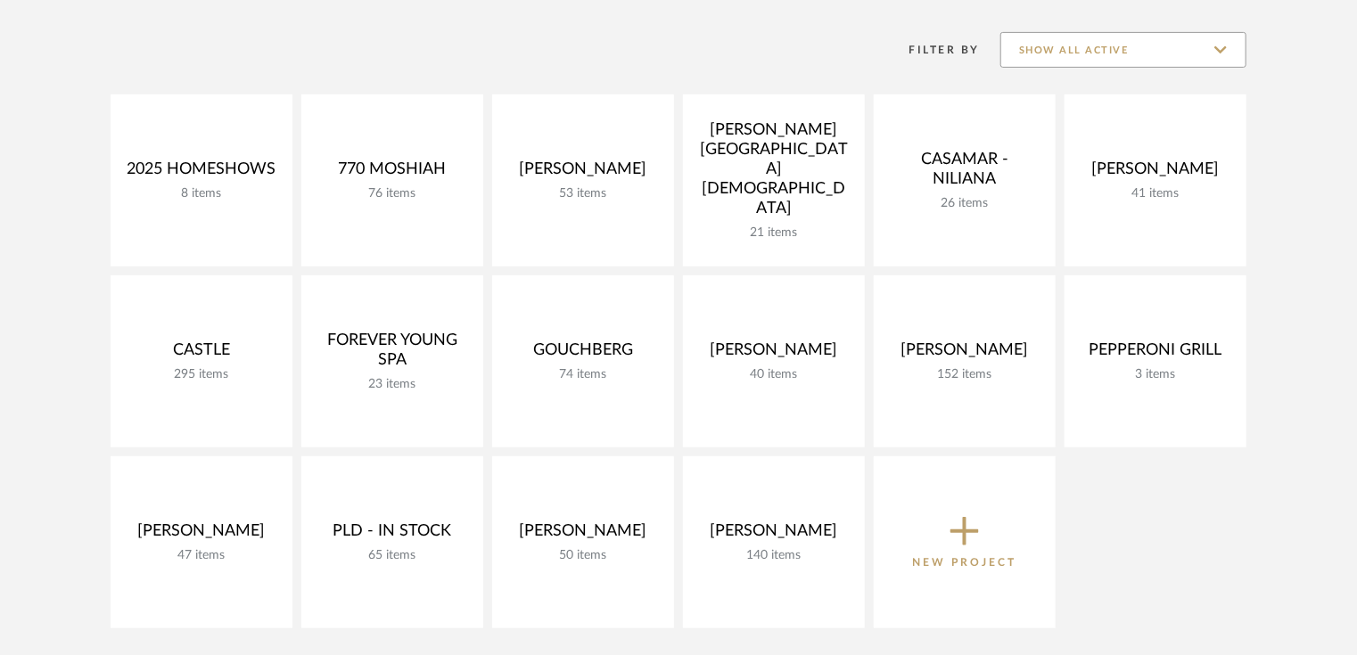
click at [1069, 56] on input "Show All Active" at bounding box center [1123, 50] width 246 height 36
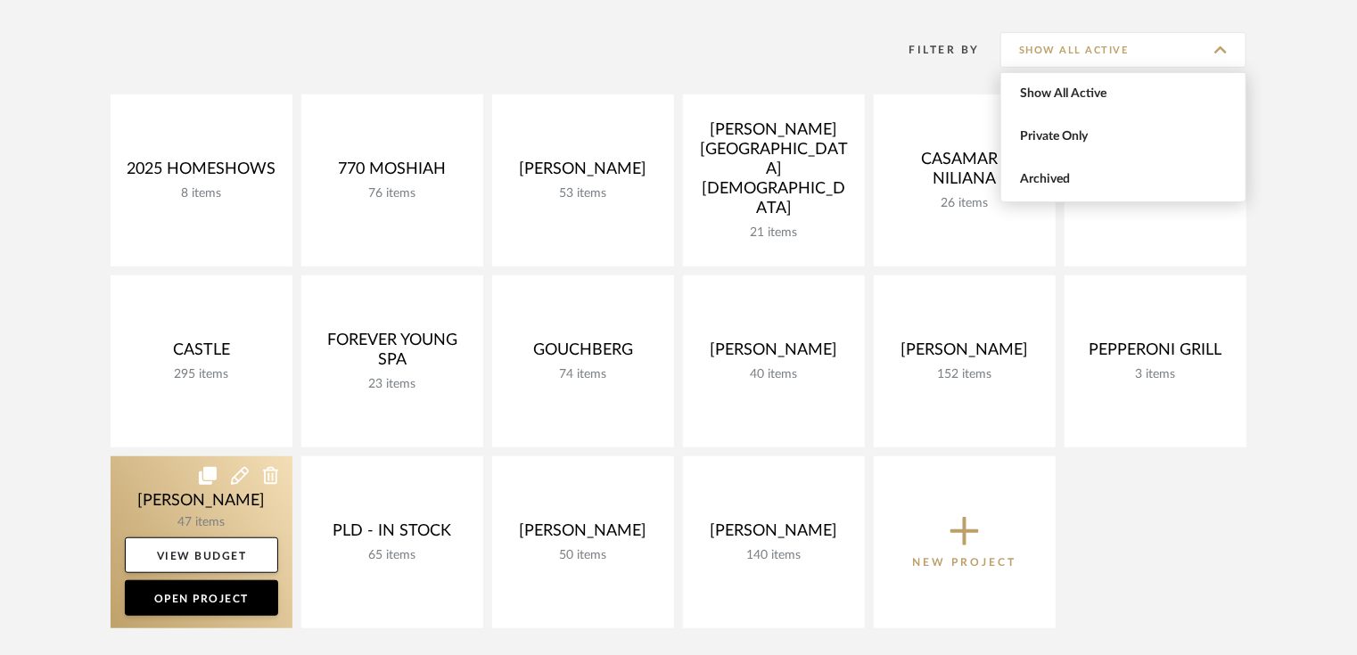
click at [209, 513] on link at bounding box center [202, 542] width 182 height 172
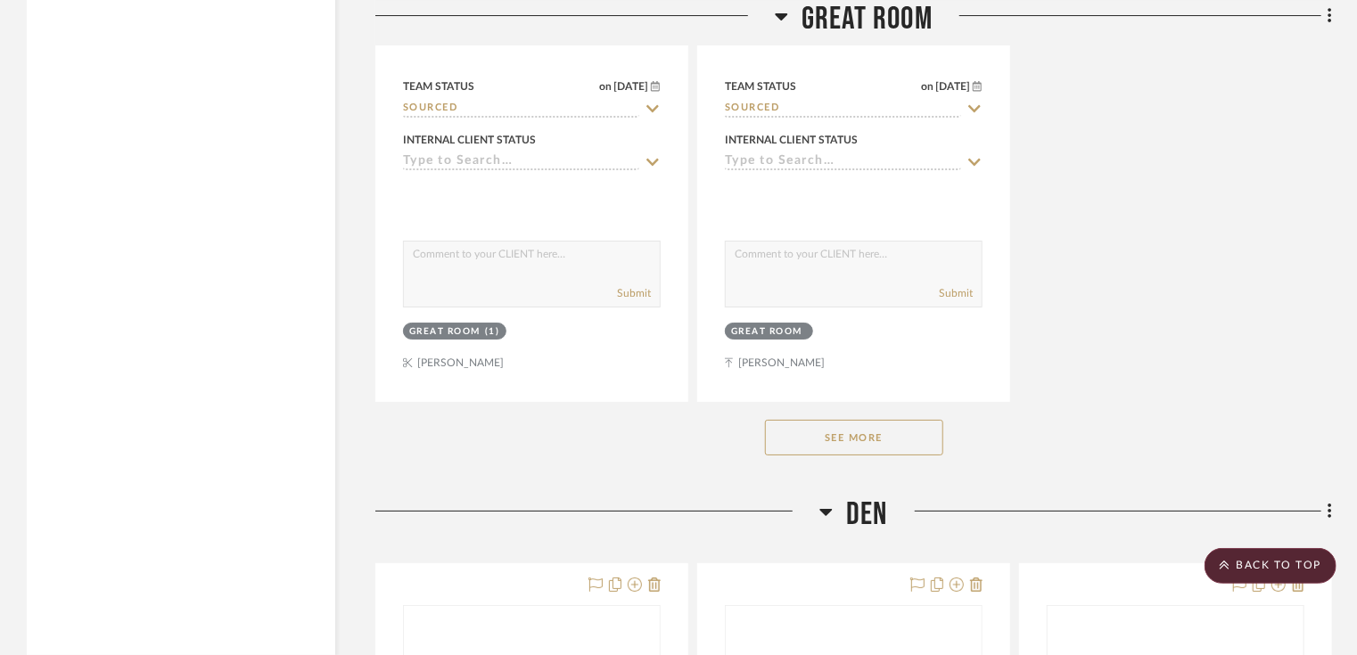
scroll to position [6775, 0]
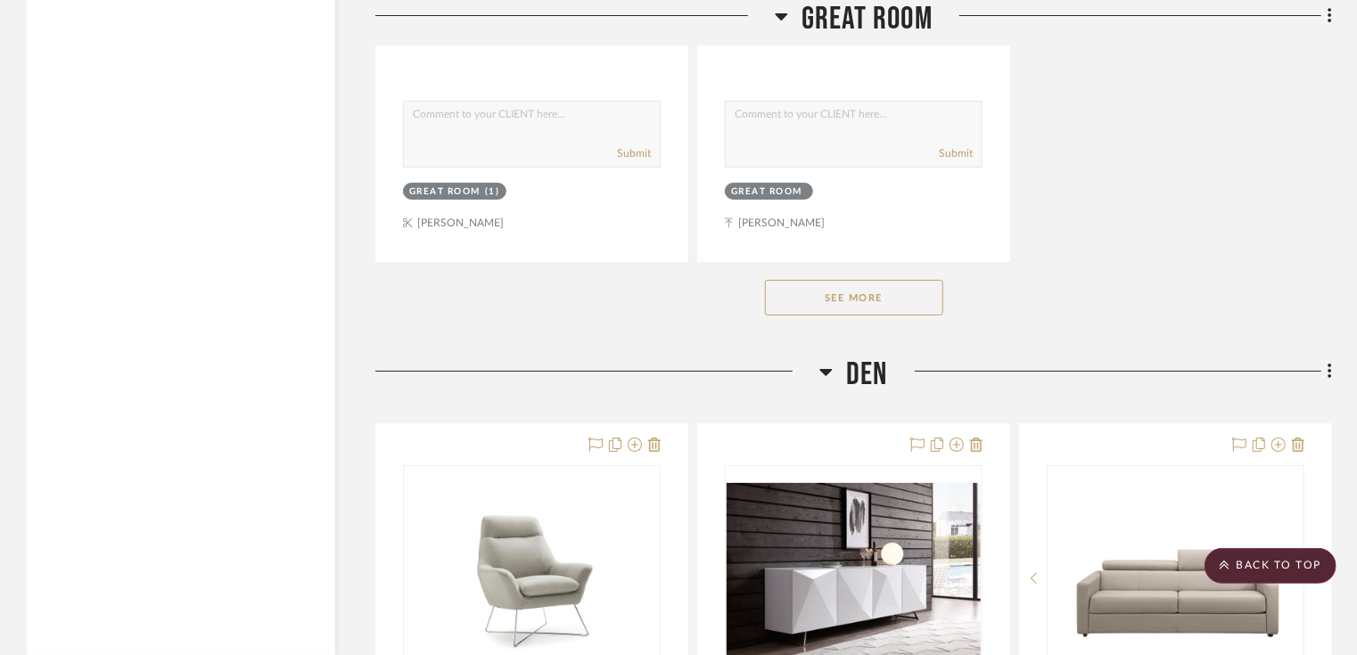
click at [883, 307] on button "See More" at bounding box center [854, 298] width 178 height 36
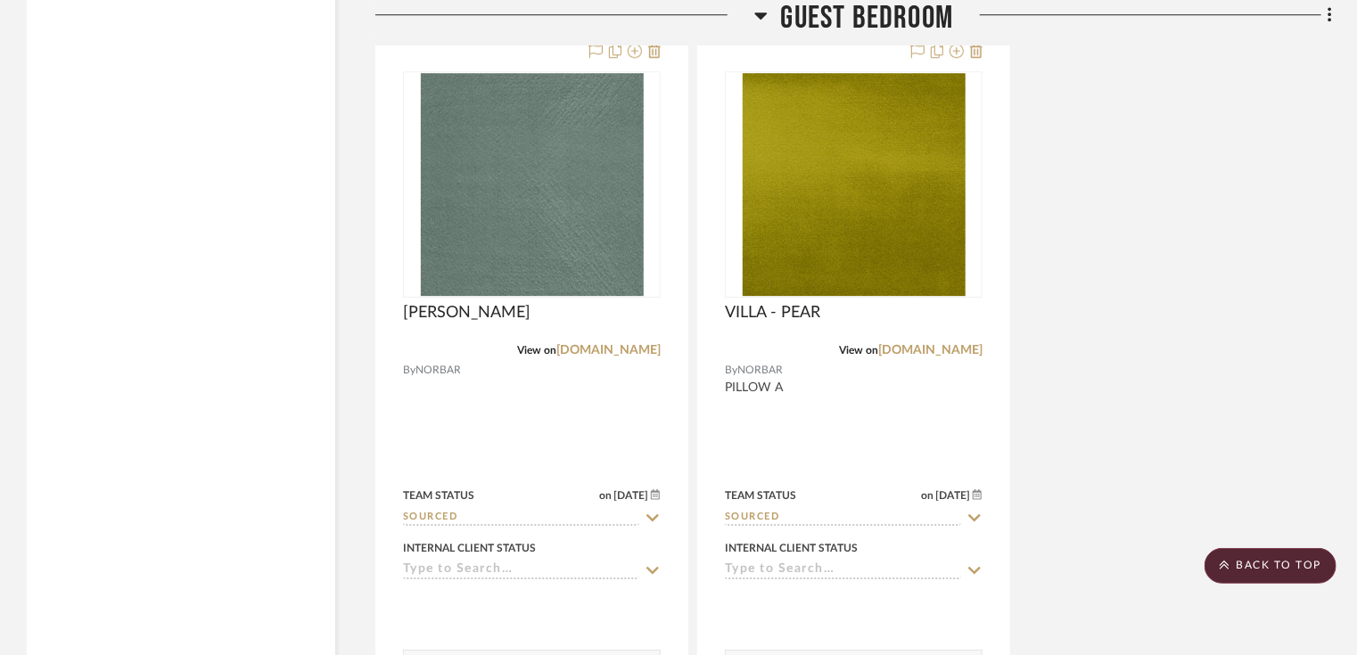
scroll to position [16540, 0]
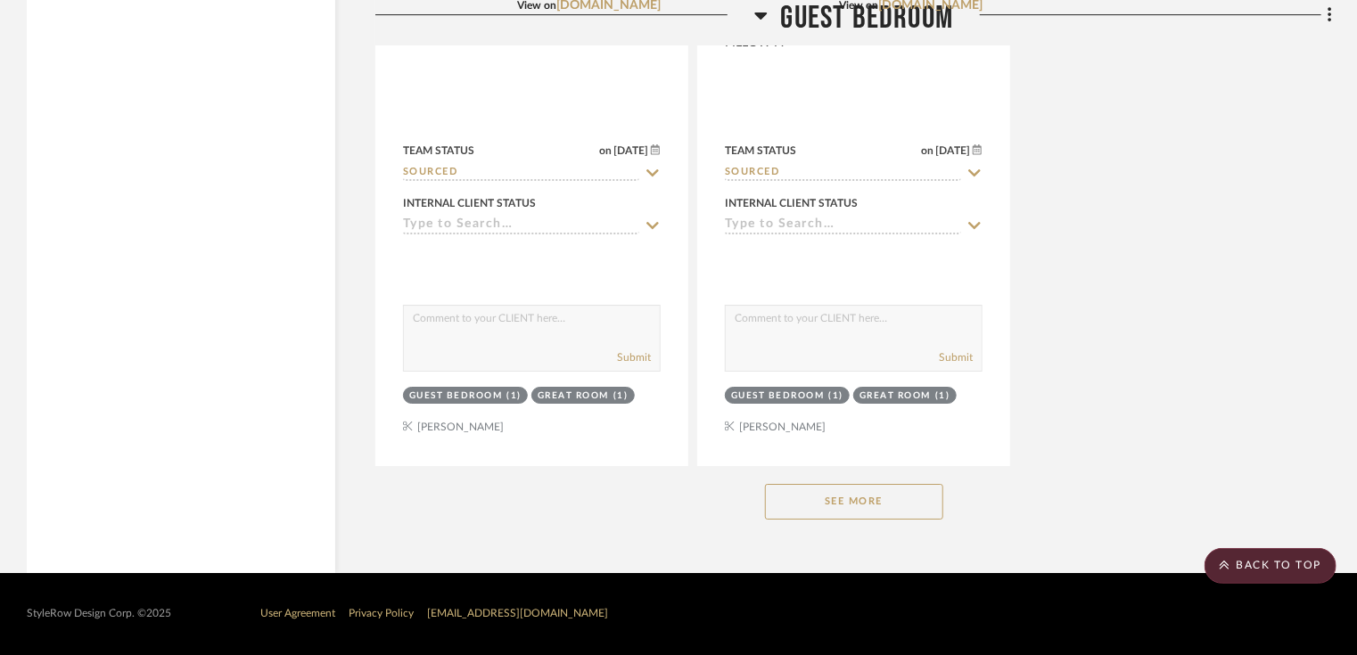
click at [838, 517] on button "See More" at bounding box center [854, 502] width 178 height 36
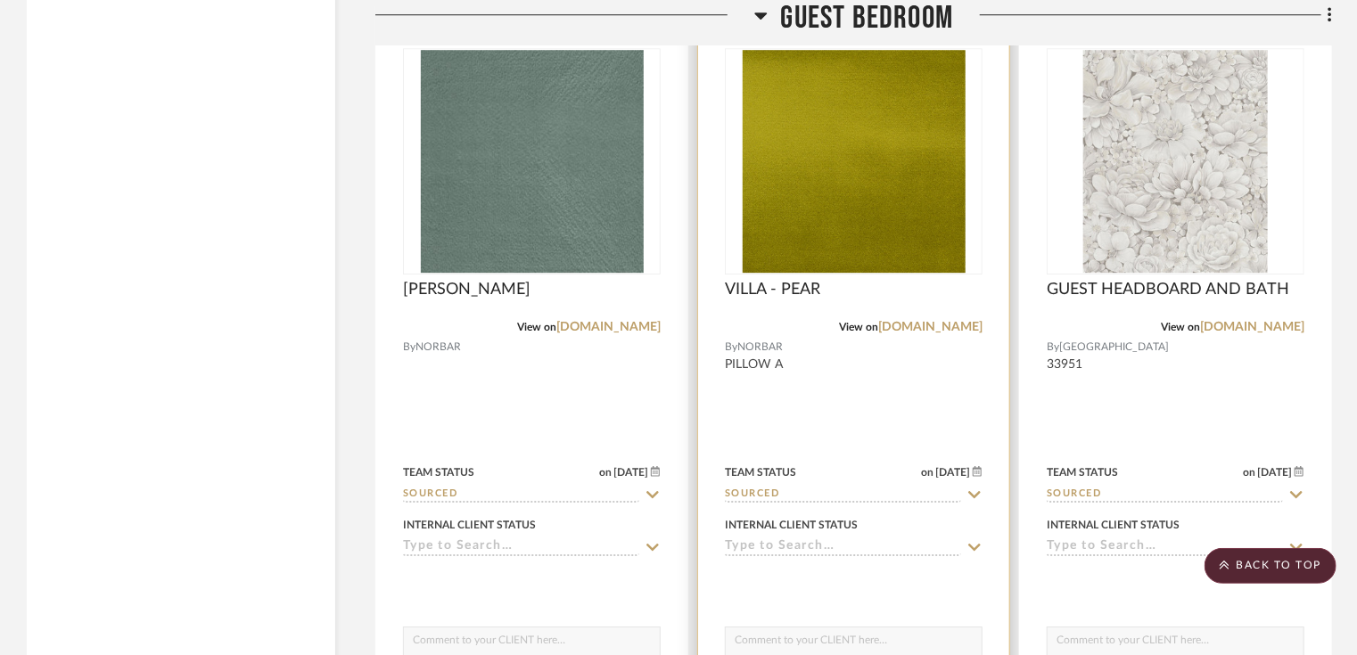
scroll to position [16041, 0]
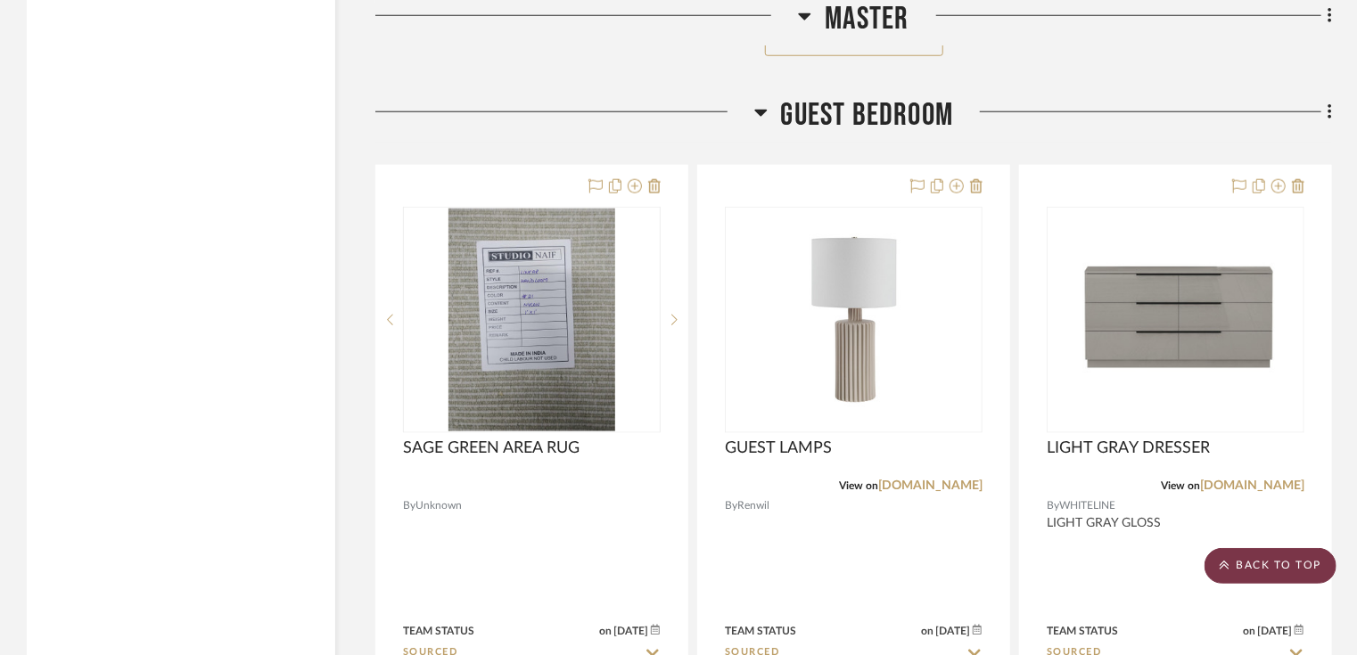
click at [1293, 561] on scroll-to-top-button "BACK TO TOP" at bounding box center [1270, 566] width 132 height 36
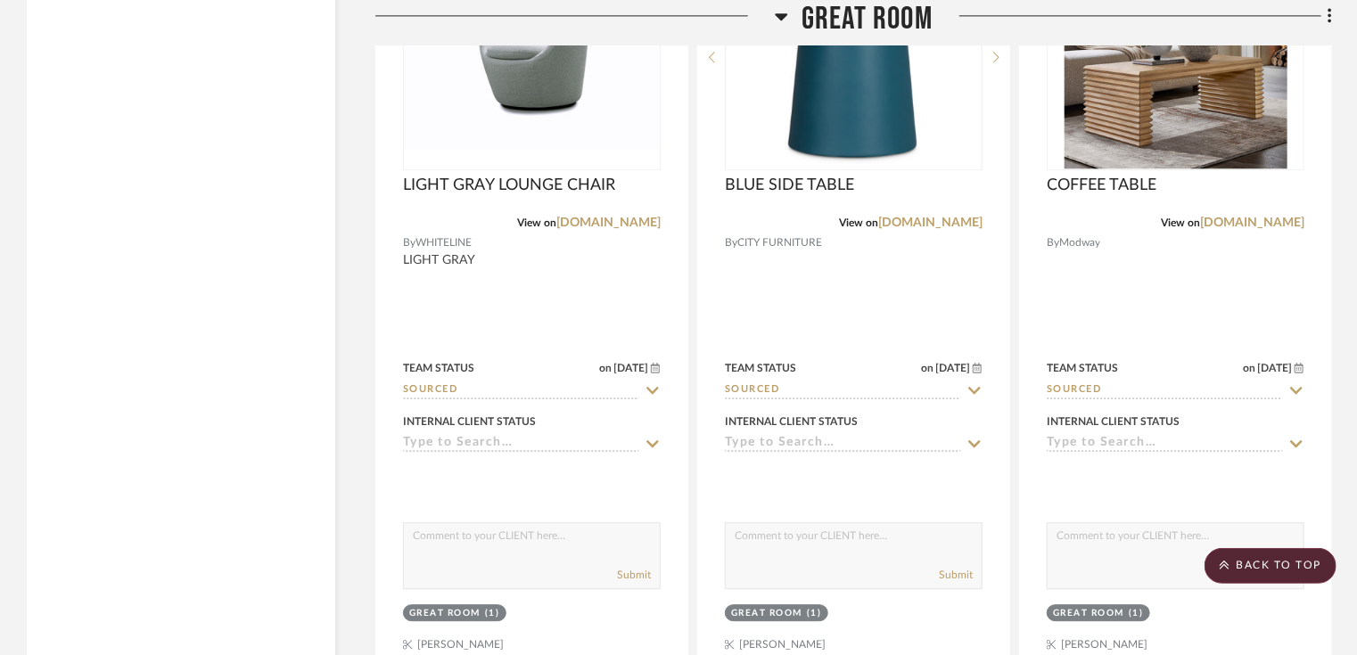
scroll to position [6062, 0]
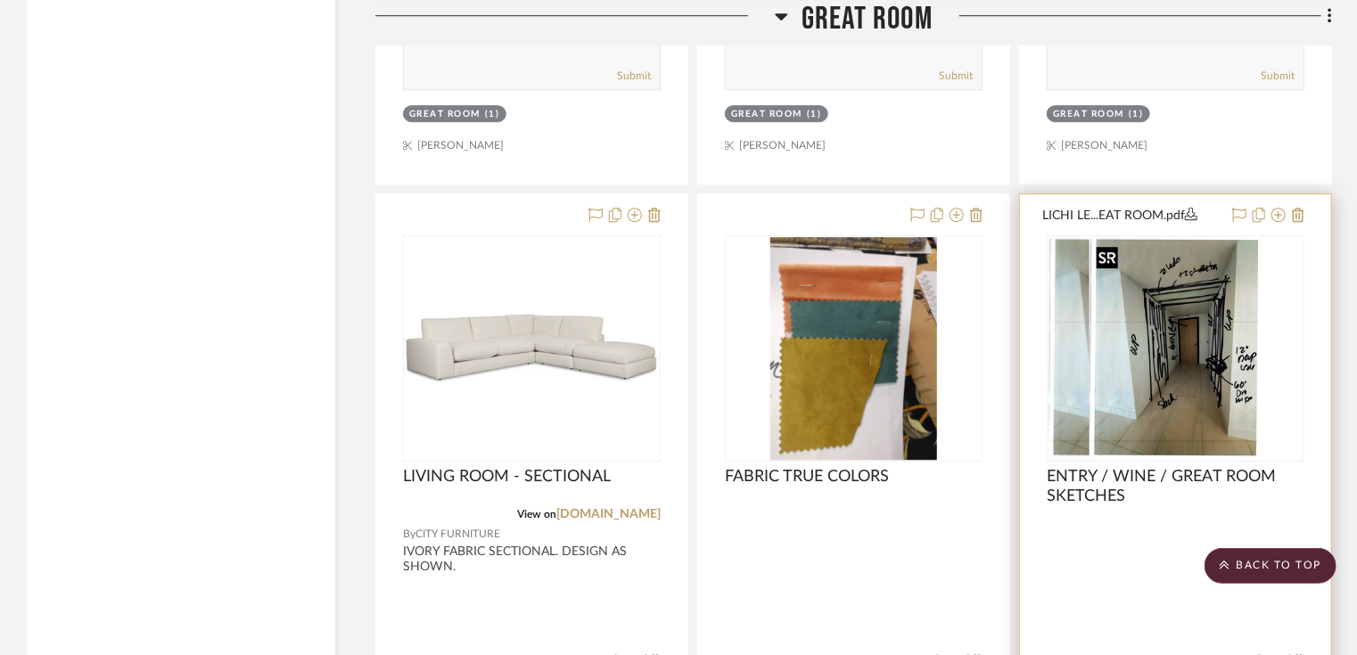
click at [1120, 399] on div at bounding box center [1176, 348] width 258 height 226
click at [1205, 394] on img "0" at bounding box center [1175, 348] width 172 height 223
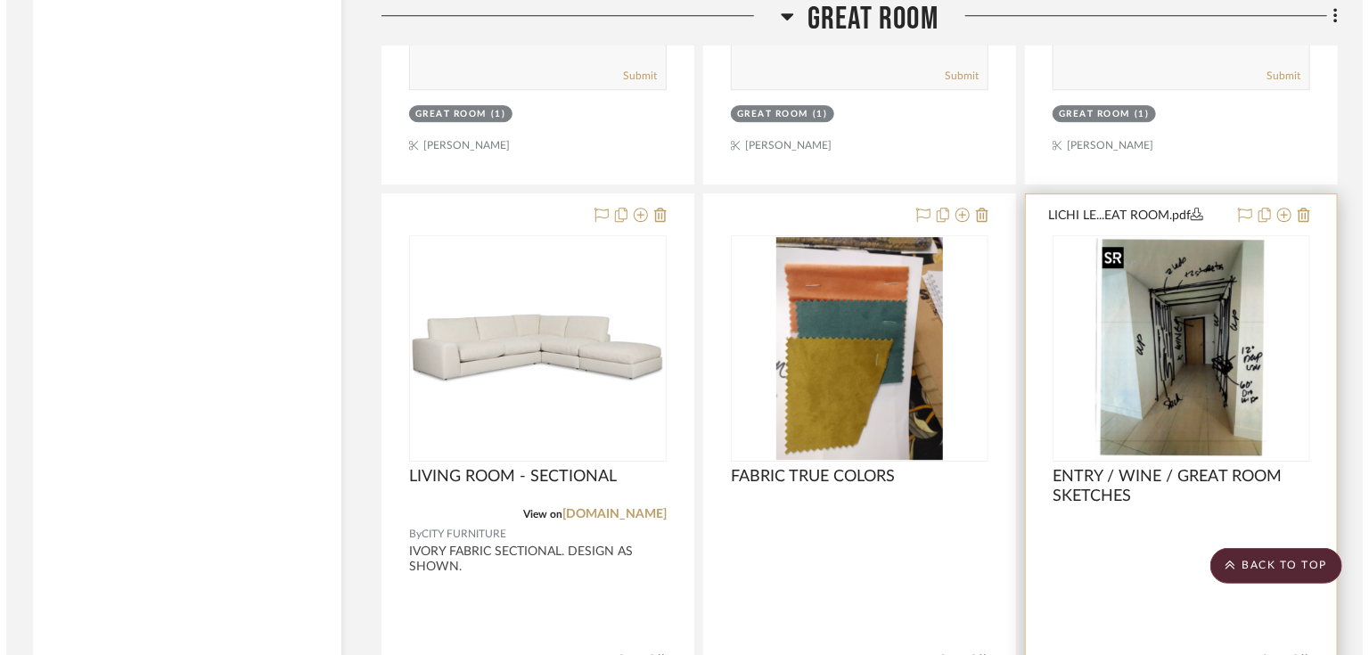
scroll to position [0, 0]
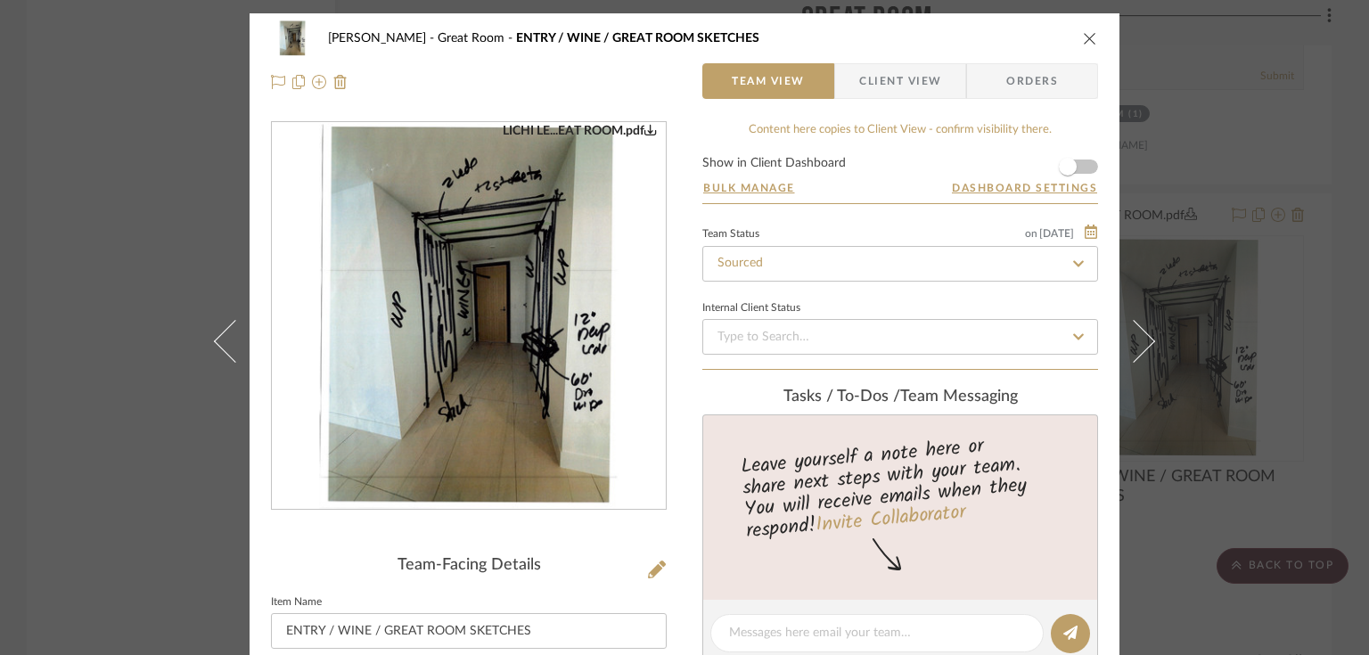
click at [535, 428] on img "0" at bounding box center [469, 316] width 300 height 387
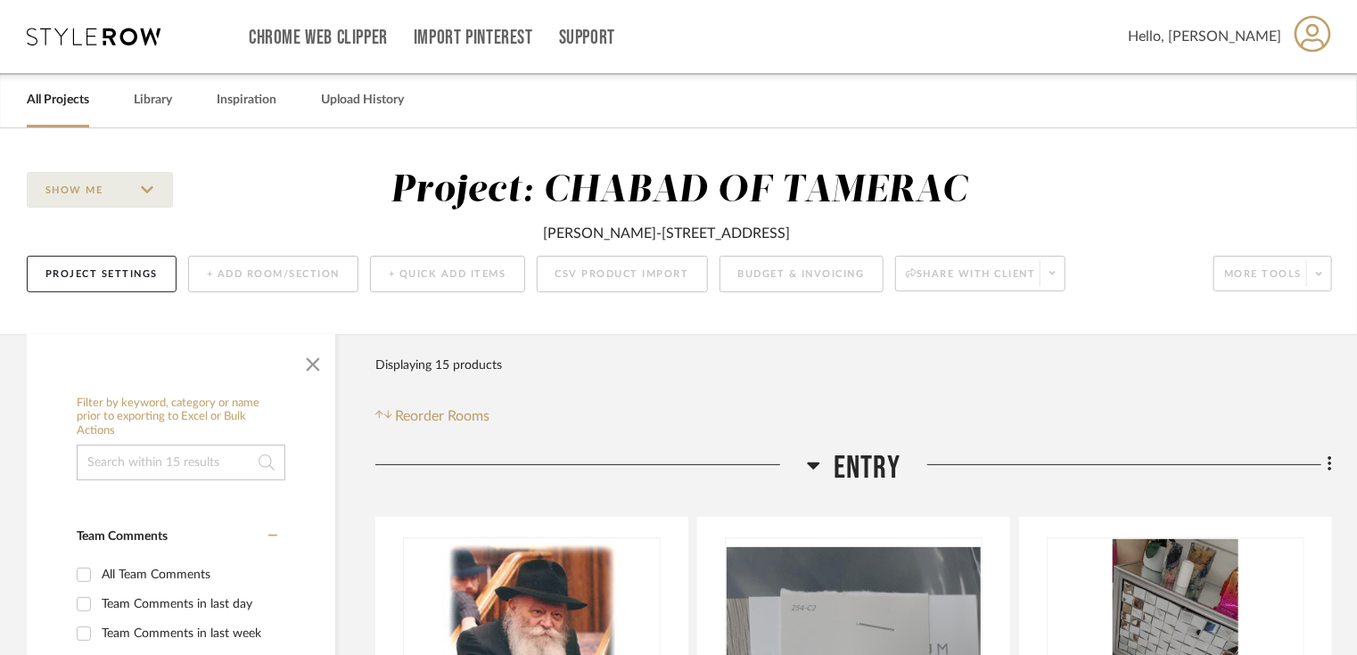
click at [71, 105] on link "All Projects" at bounding box center [58, 100] width 62 height 24
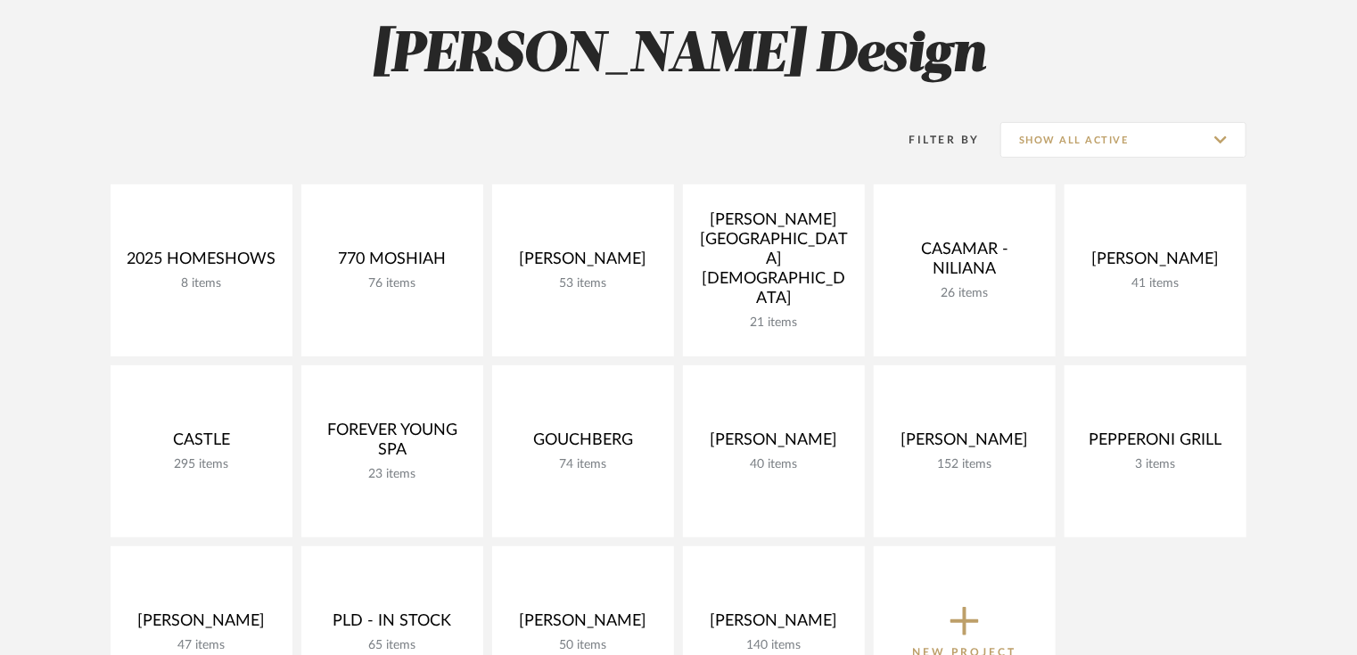
scroll to position [143, 0]
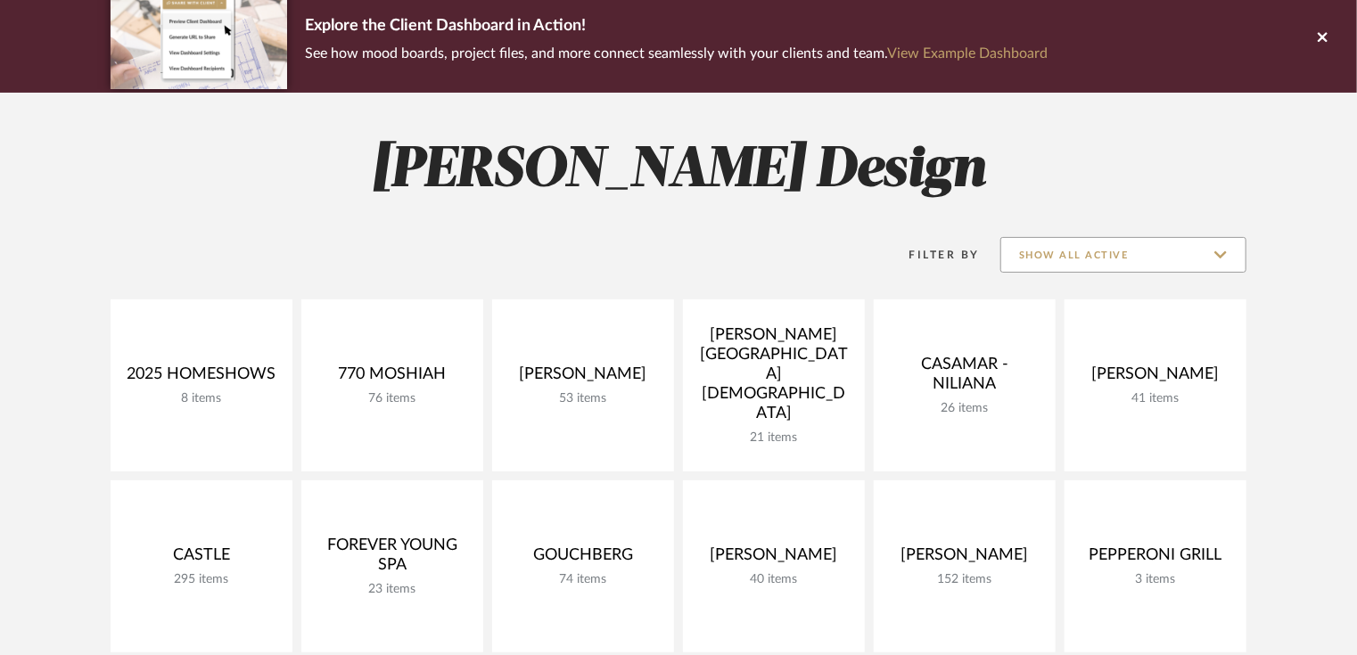
click at [1154, 253] on input "Show All Active" at bounding box center [1123, 255] width 246 height 36
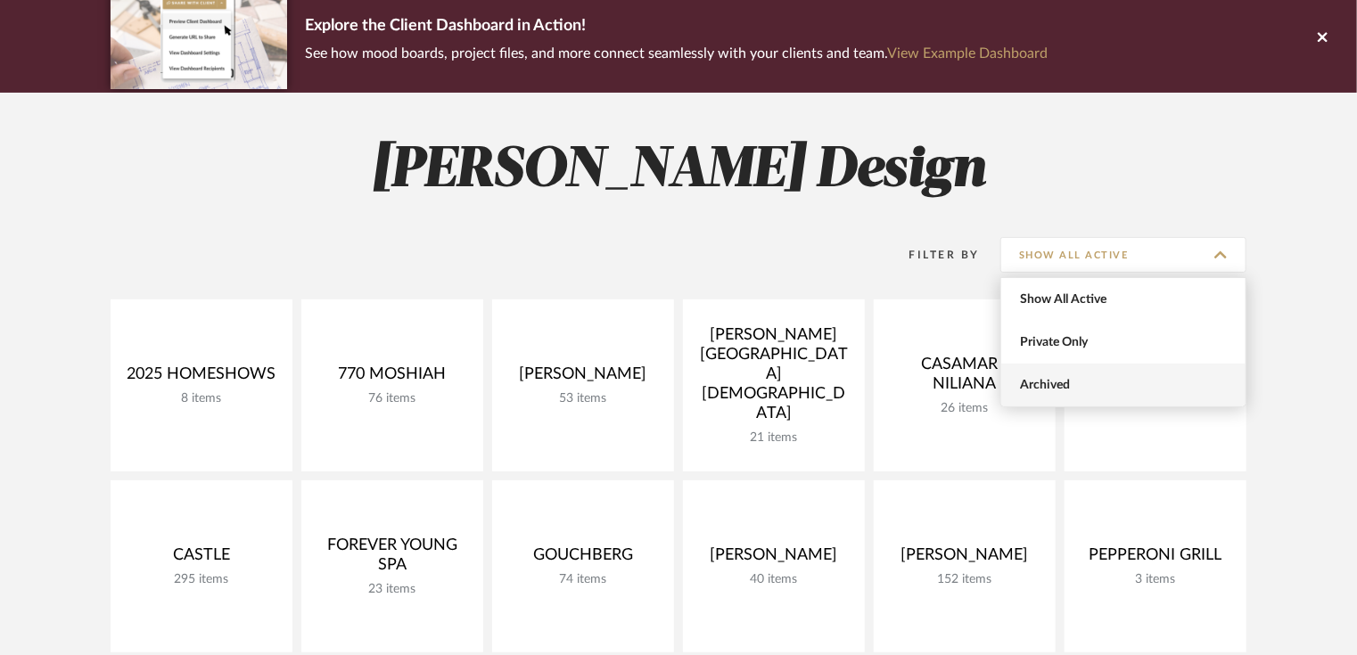
click at [1057, 380] on span "Archived" at bounding box center [1125, 385] width 211 height 15
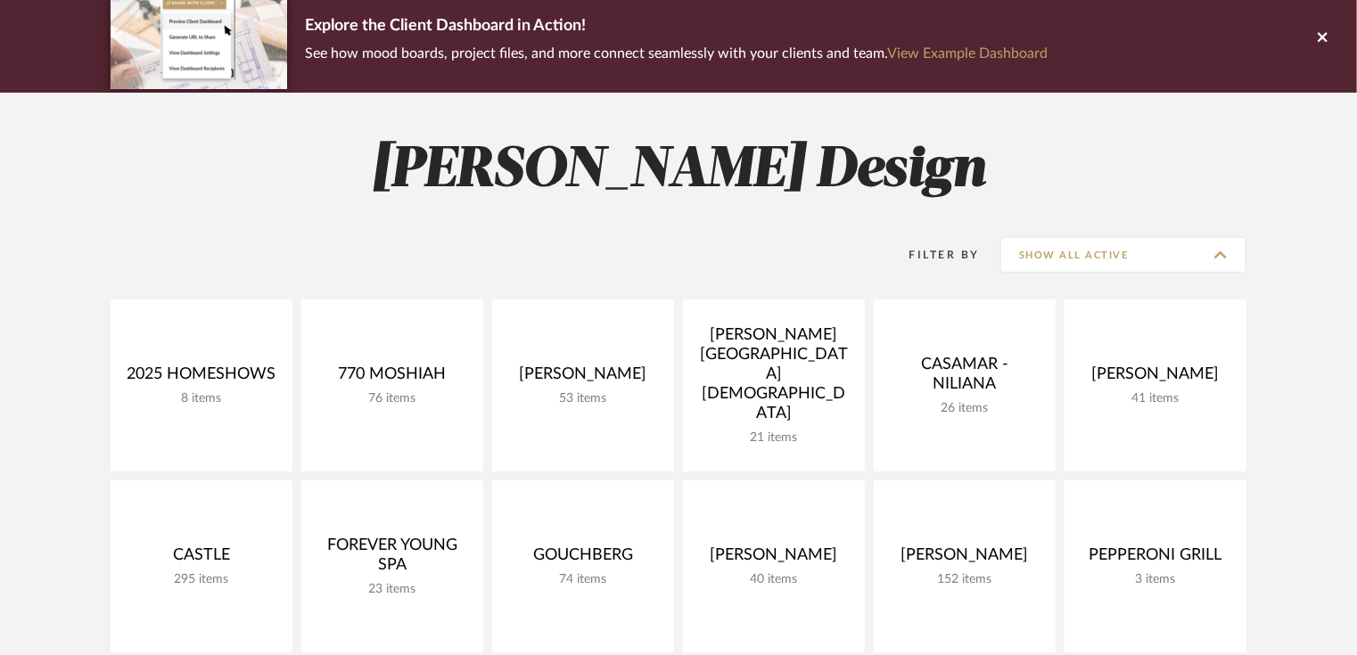
type input "Archived"
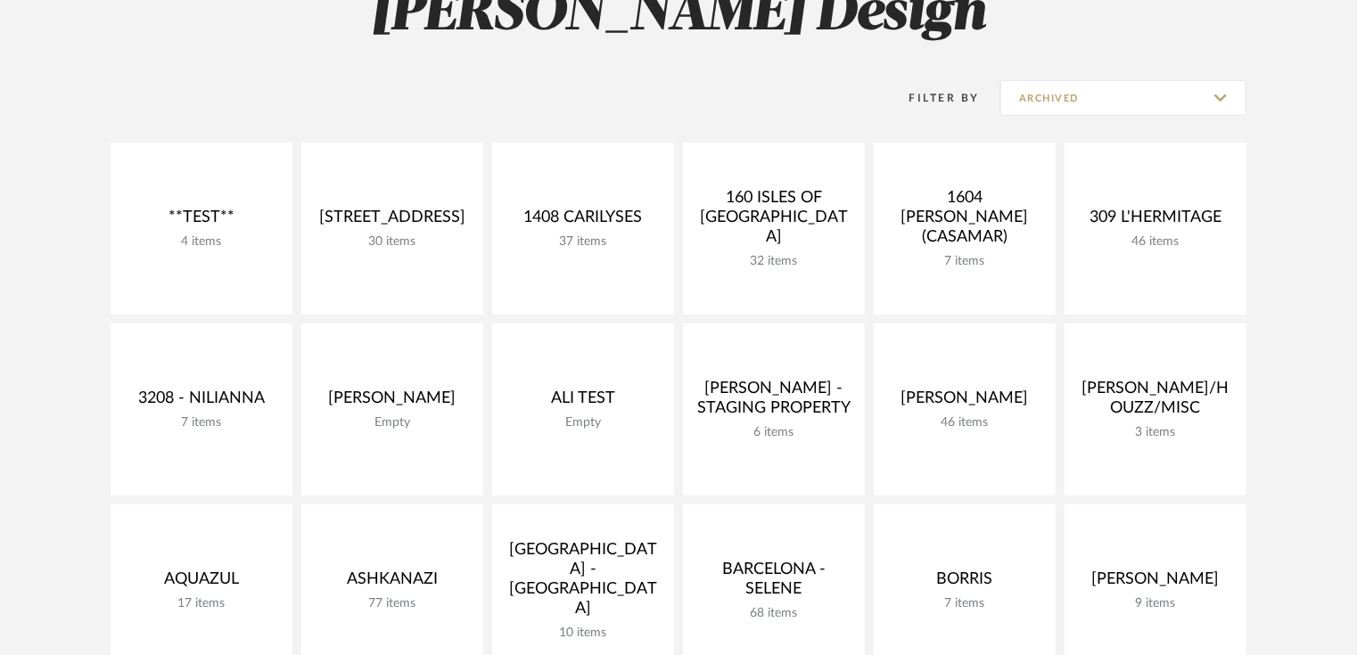
scroll to position [499, 0]
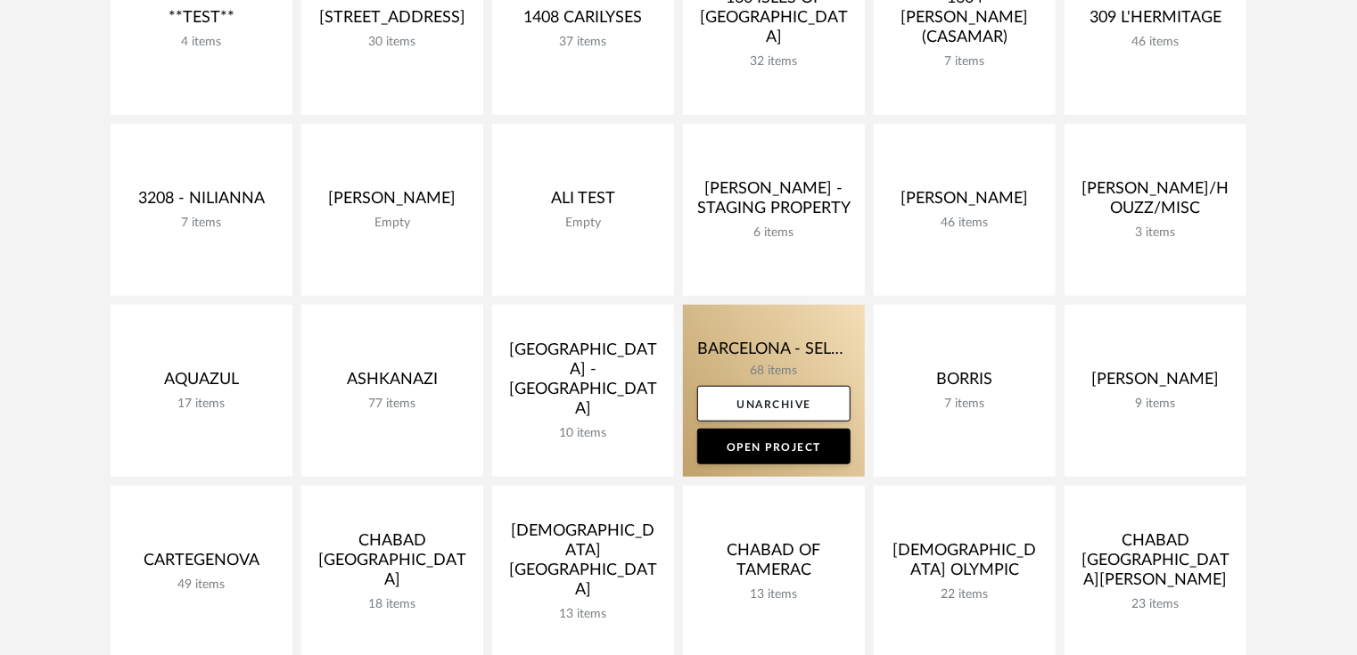
click at [780, 367] on link at bounding box center [774, 391] width 182 height 172
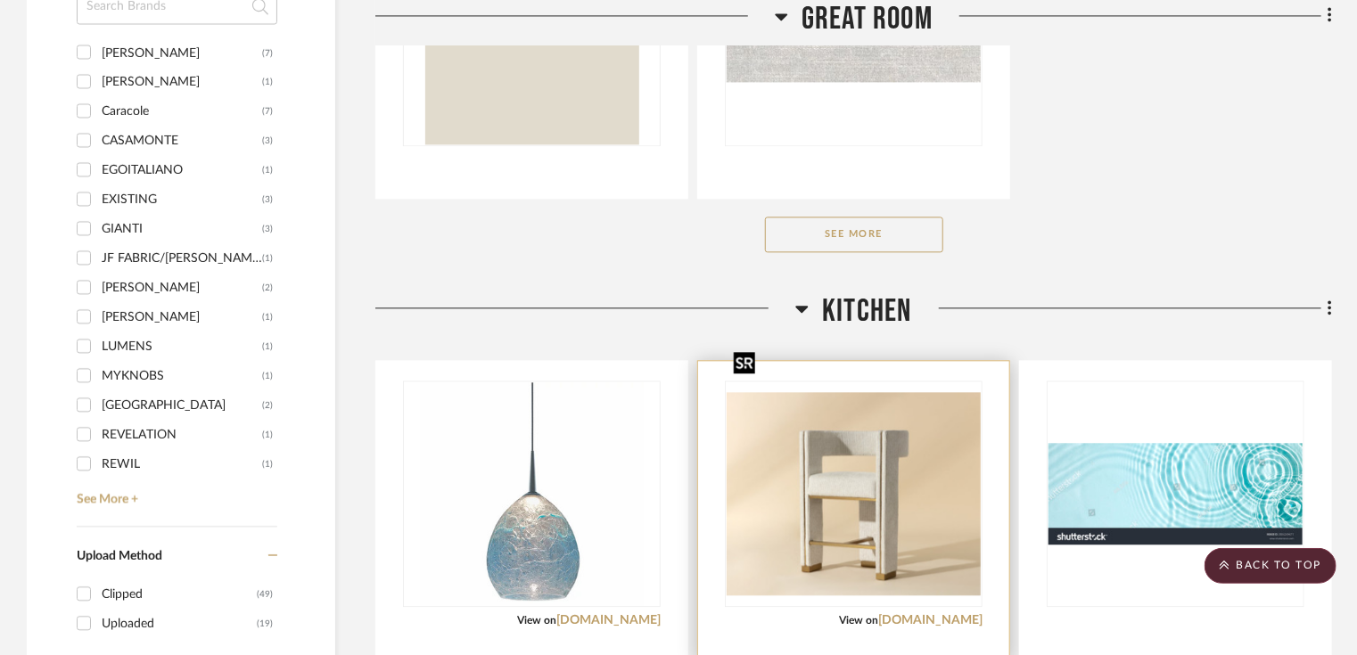
scroll to position [2282, 0]
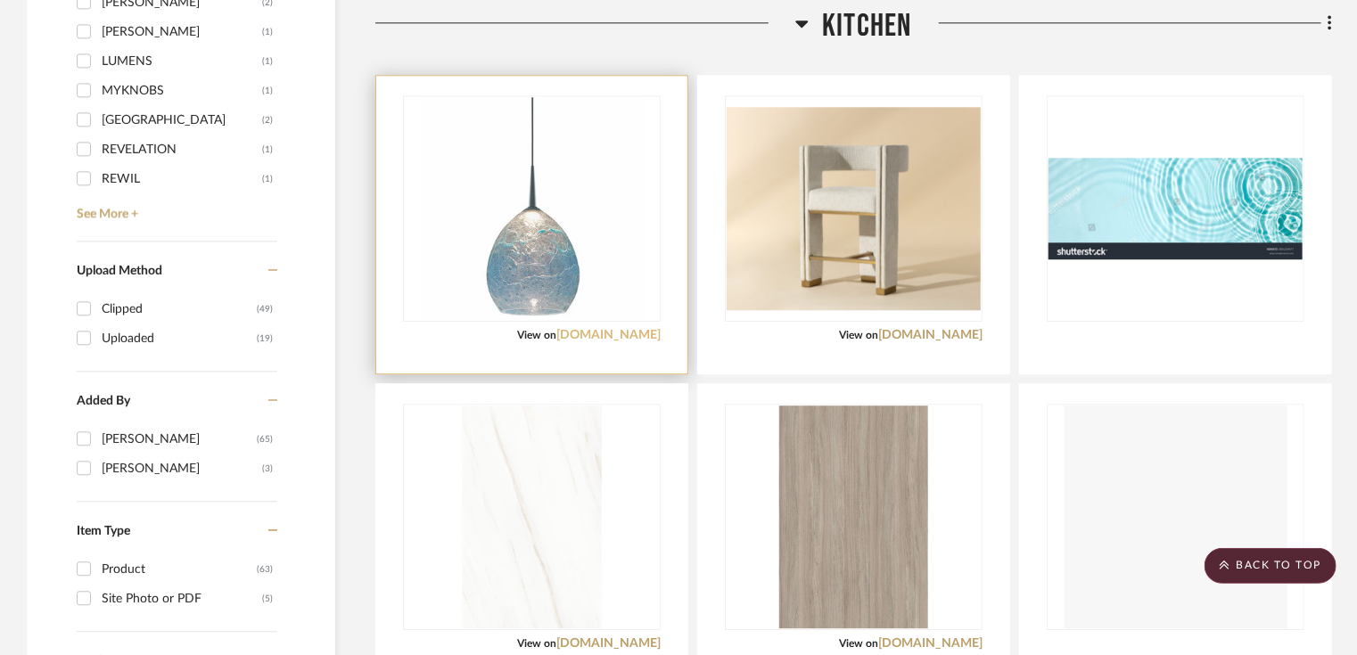
click at [649, 329] on link "[DOMAIN_NAME]" at bounding box center [608, 335] width 104 height 12
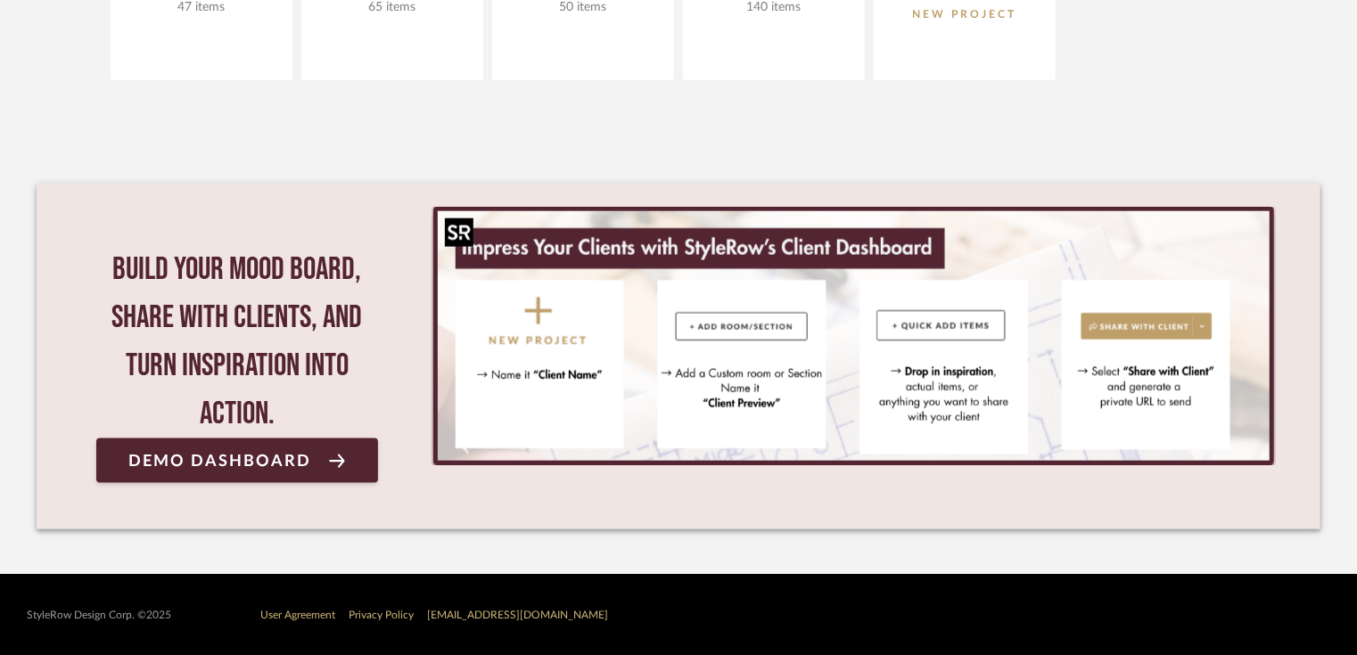
scroll to position [397, 0]
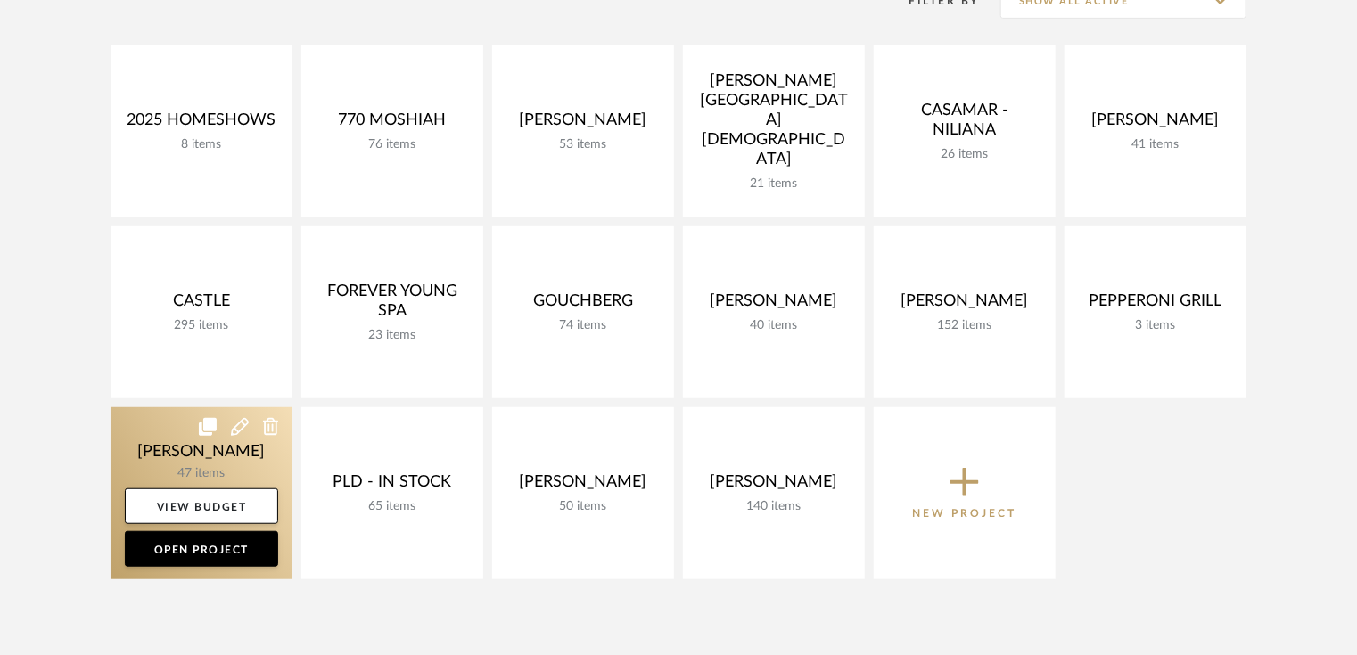
click at [210, 456] on link at bounding box center [202, 493] width 182 height 172
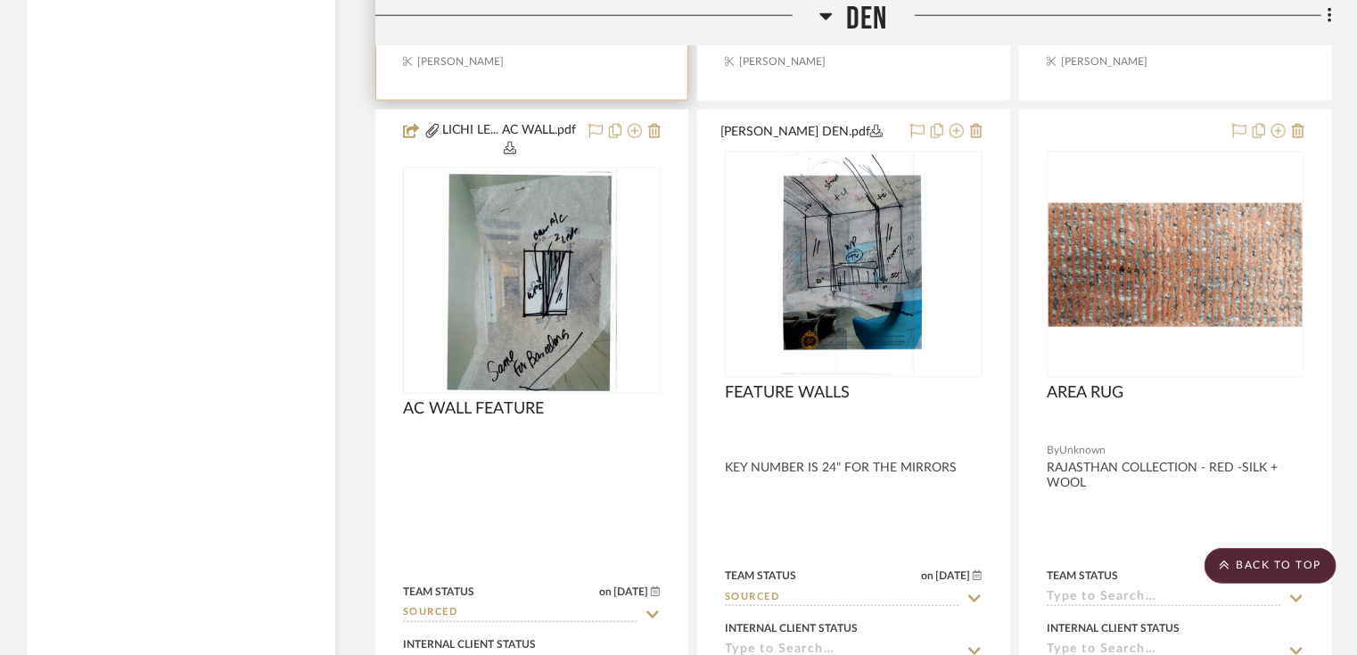
scroll to position [7987, 0]
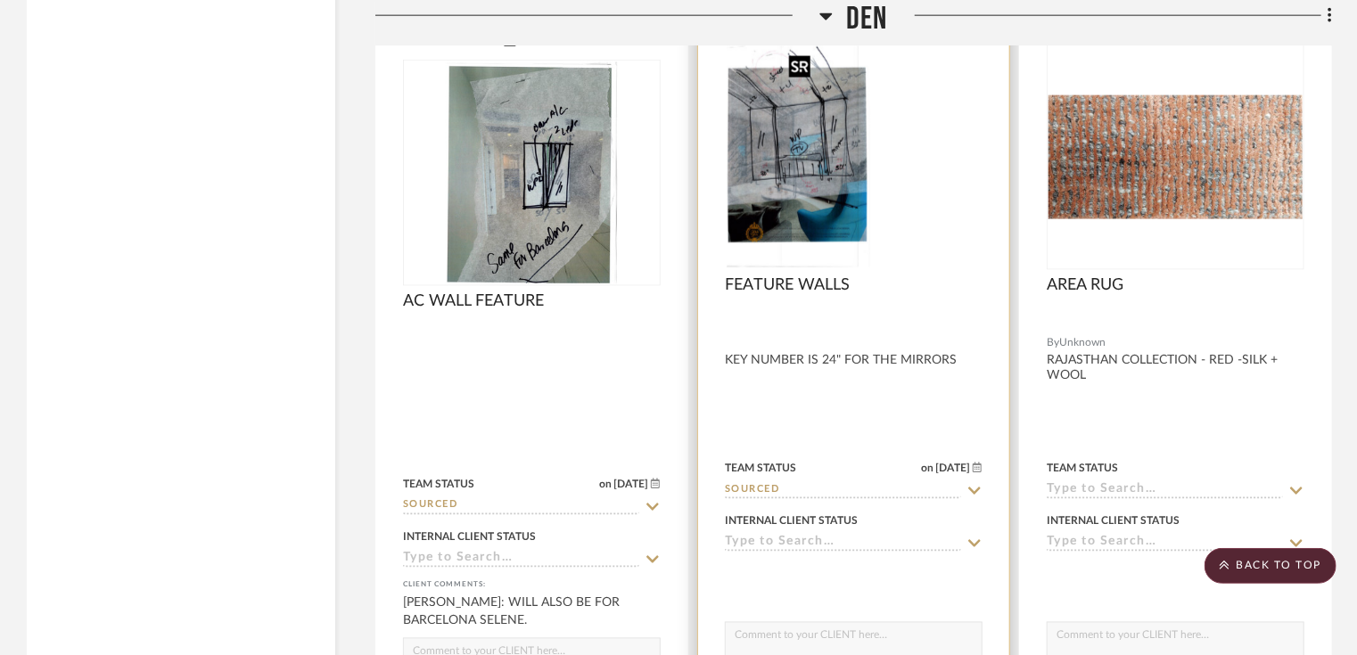
click at [0, 0] on img at bounding box center [0, 0] width 0 height 0
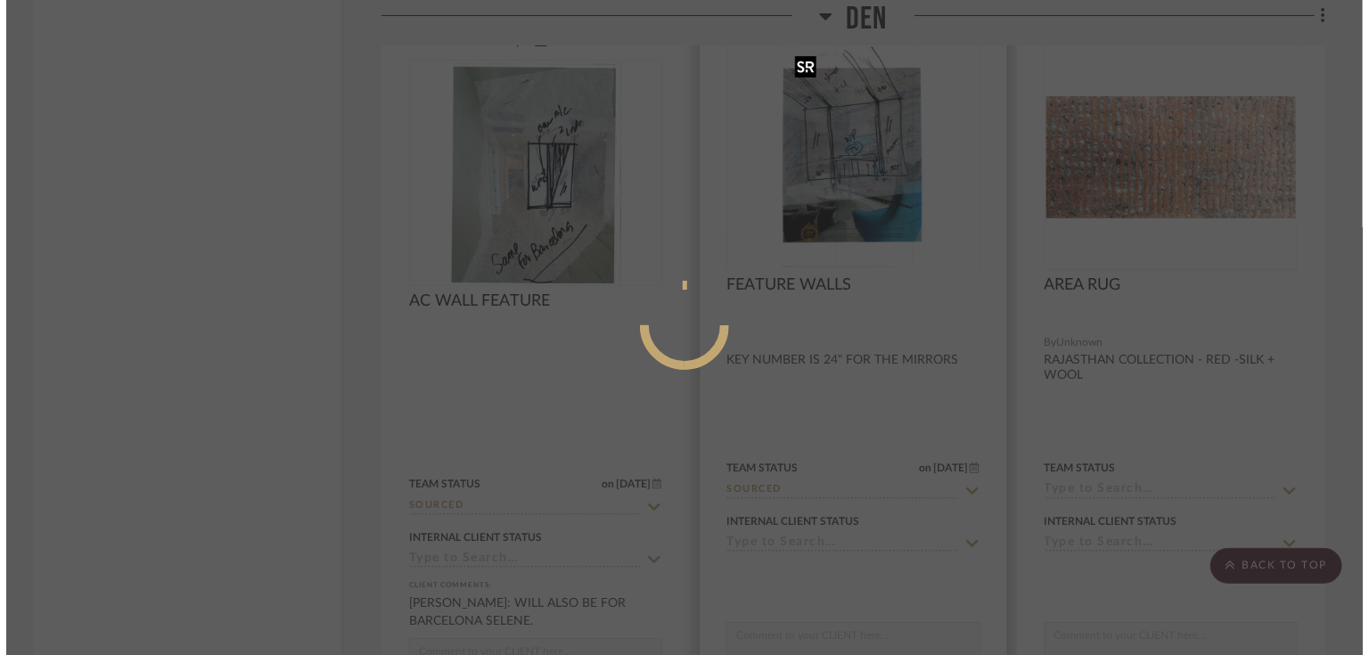
scroll to position [0, 0]
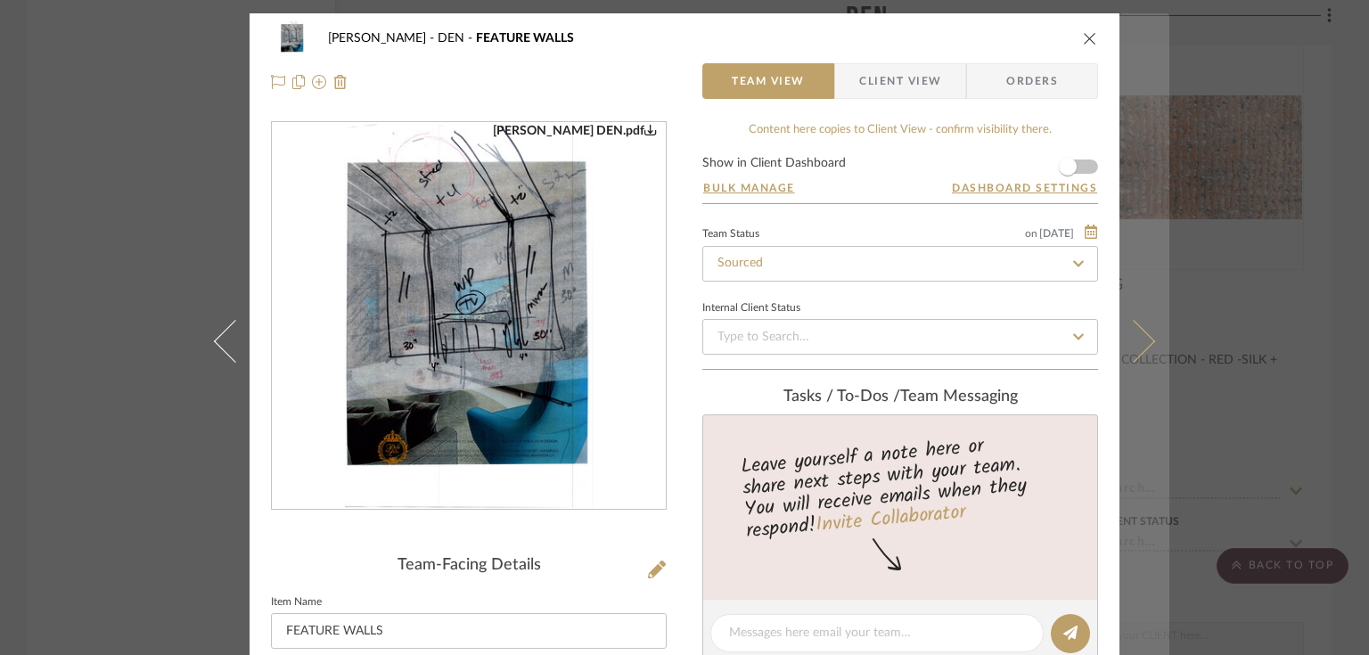
click at [1140, 335] on icon at bounding box center [1134, 340] width 43 height 43
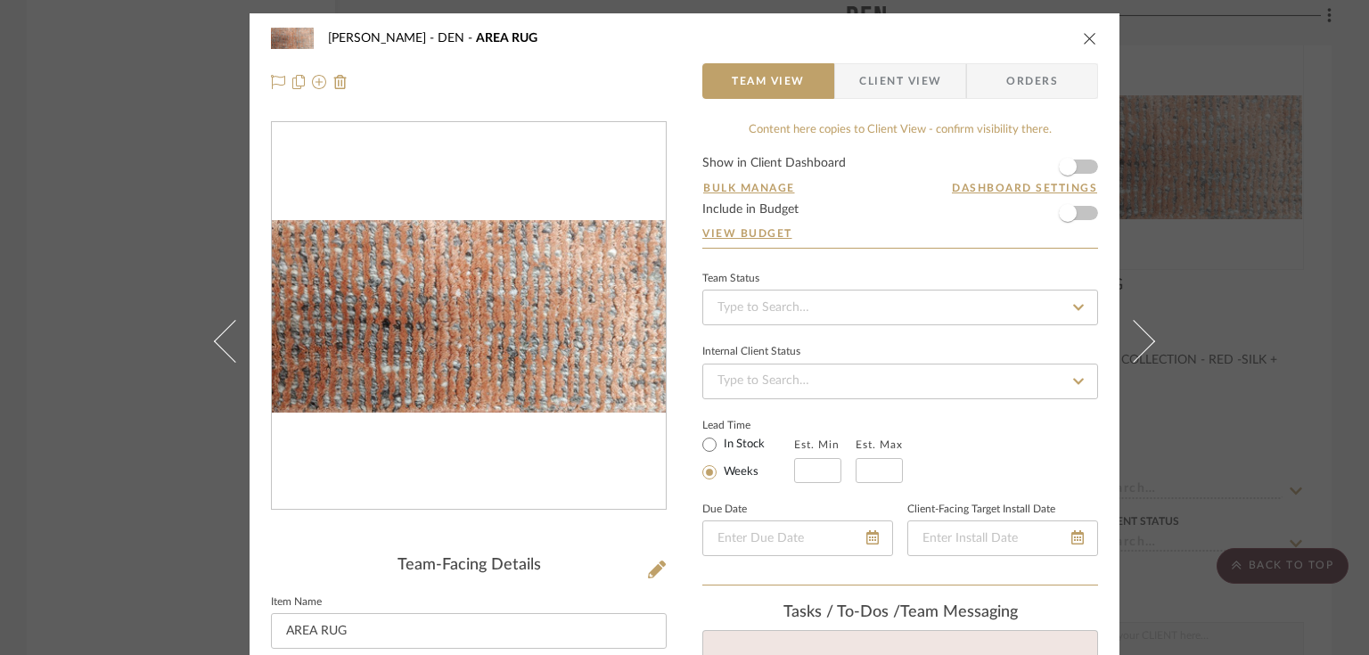
click at [1077, 29] on div "[PERSON_NAME] DEN AREA RUG" at bounding box center [684, 39] width 827 height 36
click at [1083, 45] on icon "close" at bounding box center [1090, 38] width 14 height 14
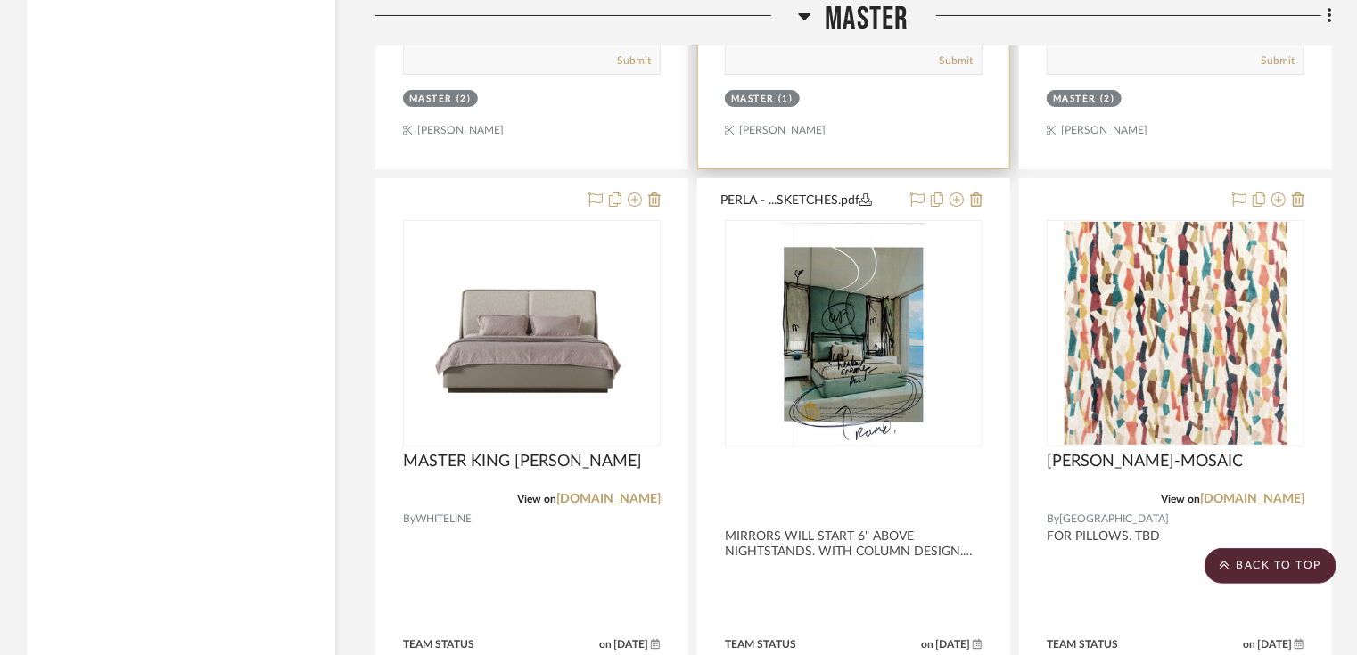
scroll to position [10483, 0]
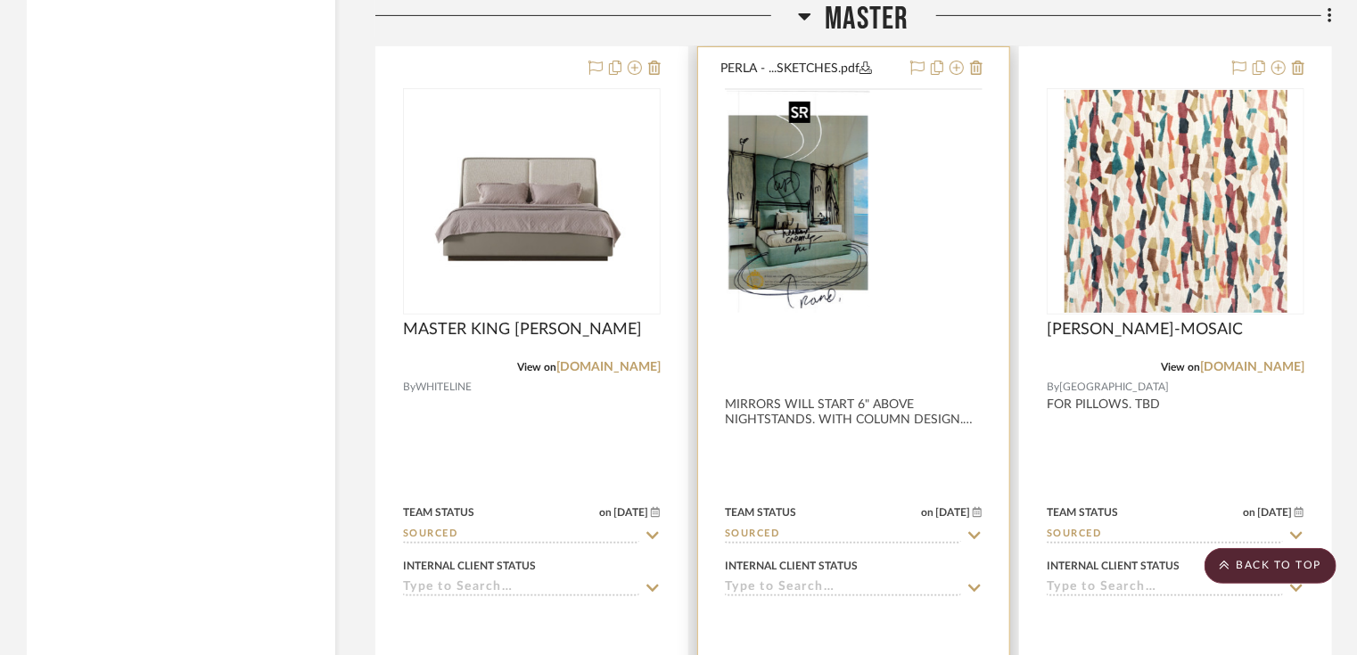
click at [0, 0] on img at bounding box center [0, 0] width 0 height 0
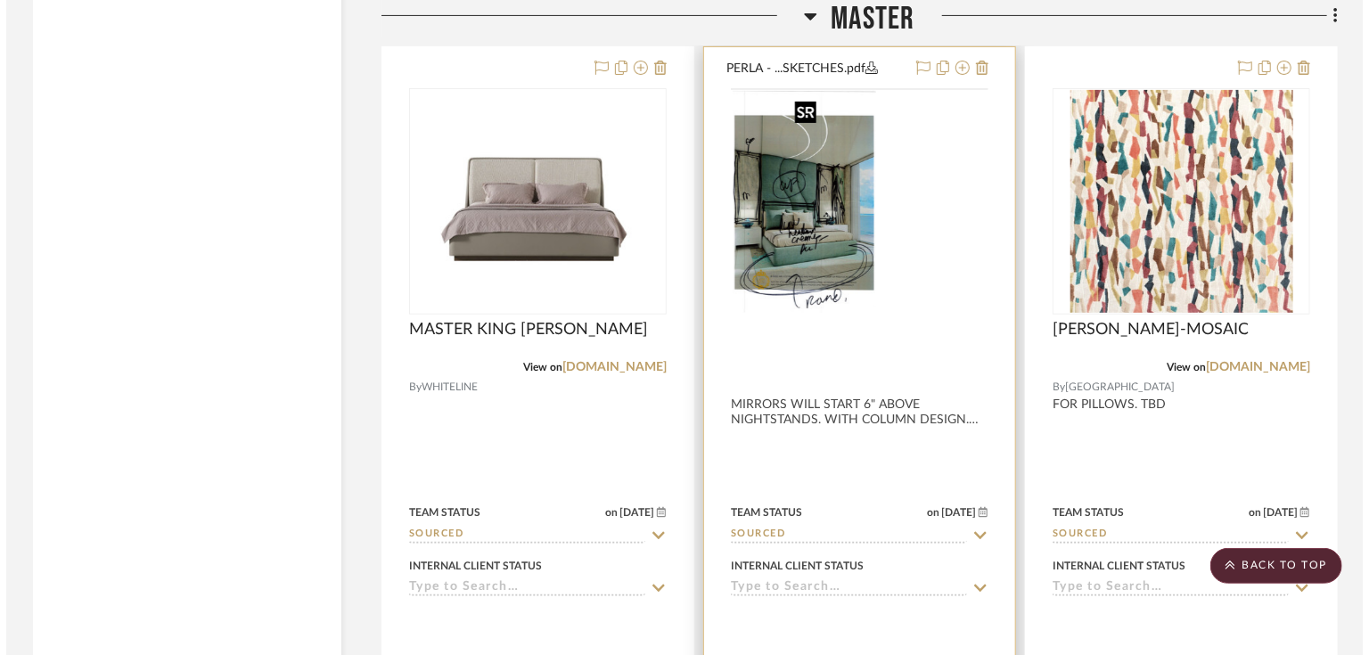
scroll to position [0, 0]
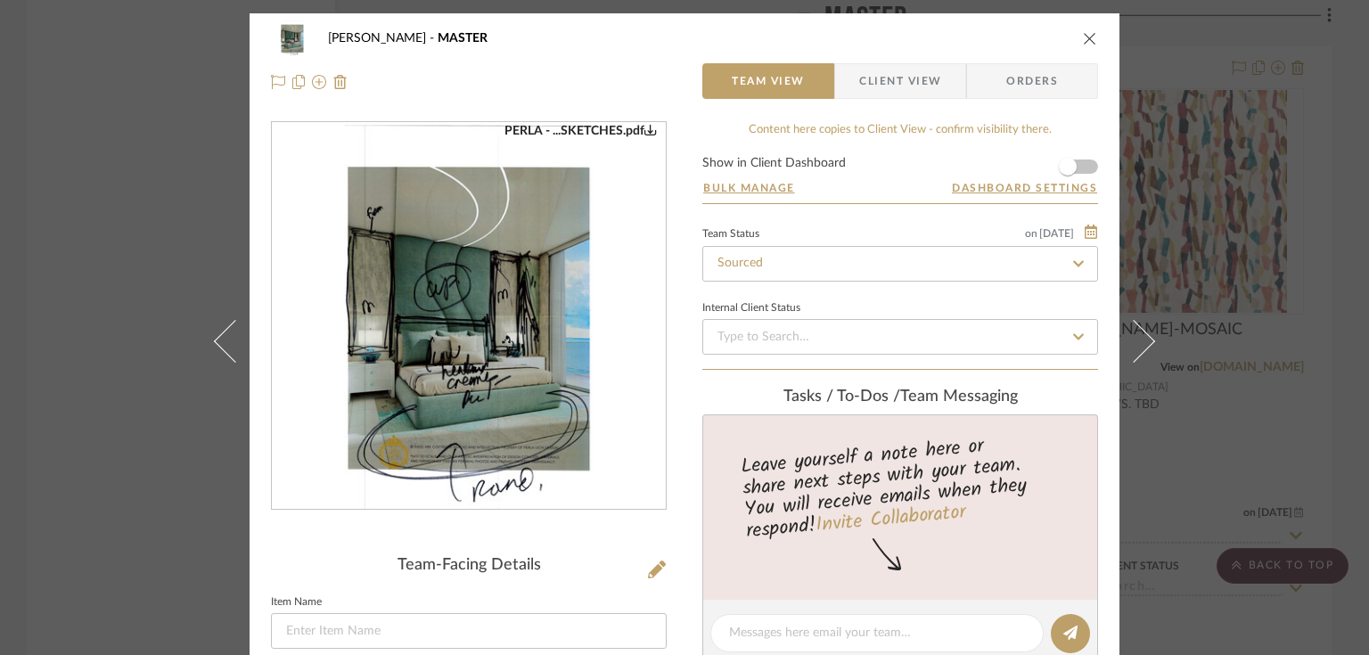
click at [493, 322] on img "0" at bounding box center [469, 316] width 250 height 387
click at [1084, 46] on div "[PERSON_NAME] MASTER" at bounding box center [684, 39] width 827 height 36
click at [1083, 38] on icon "close" at bounding box center [1090, 38] width 14 height 14
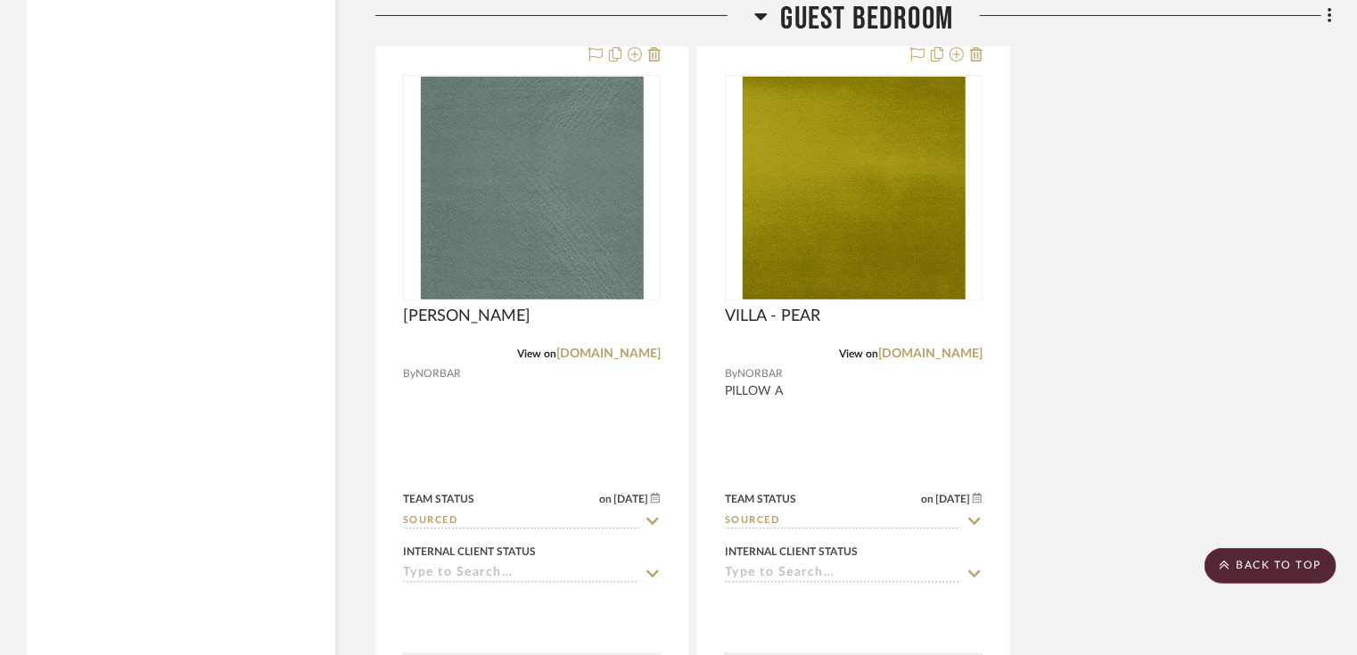
scroll to position [14049, 0]
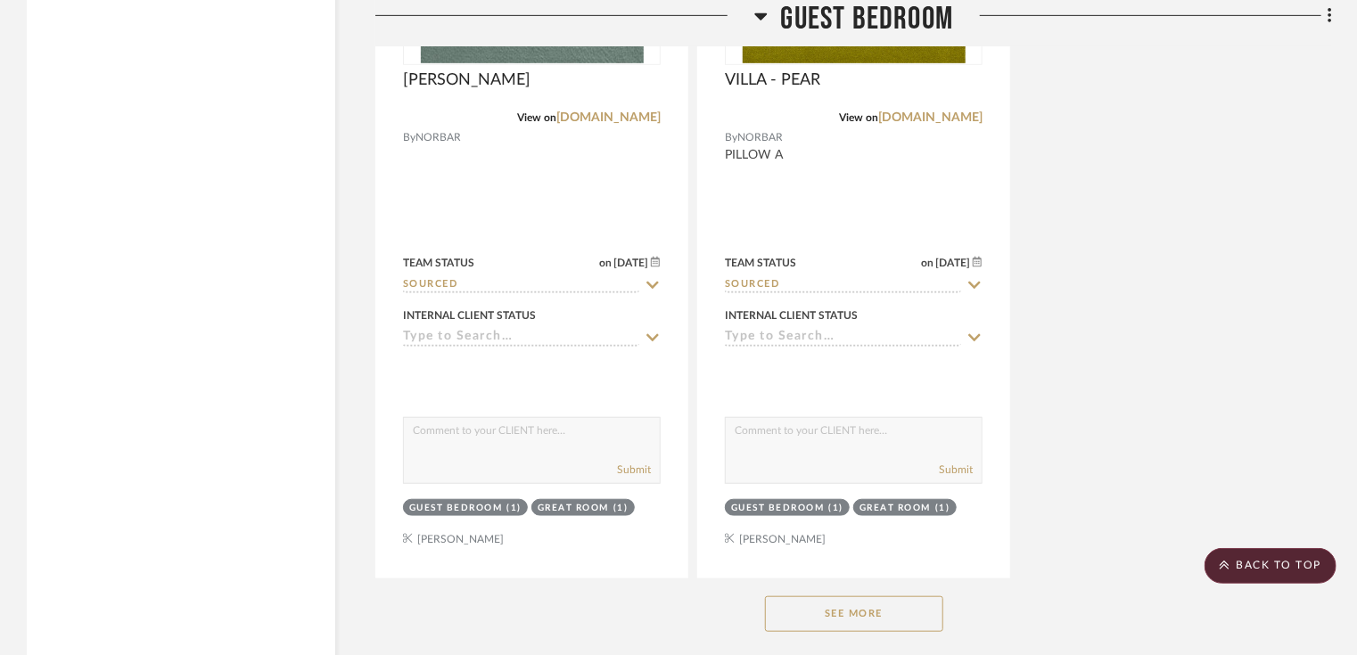
click at [863, 616] on button "See More" at bounding box center [854, 614] width 178 height 36
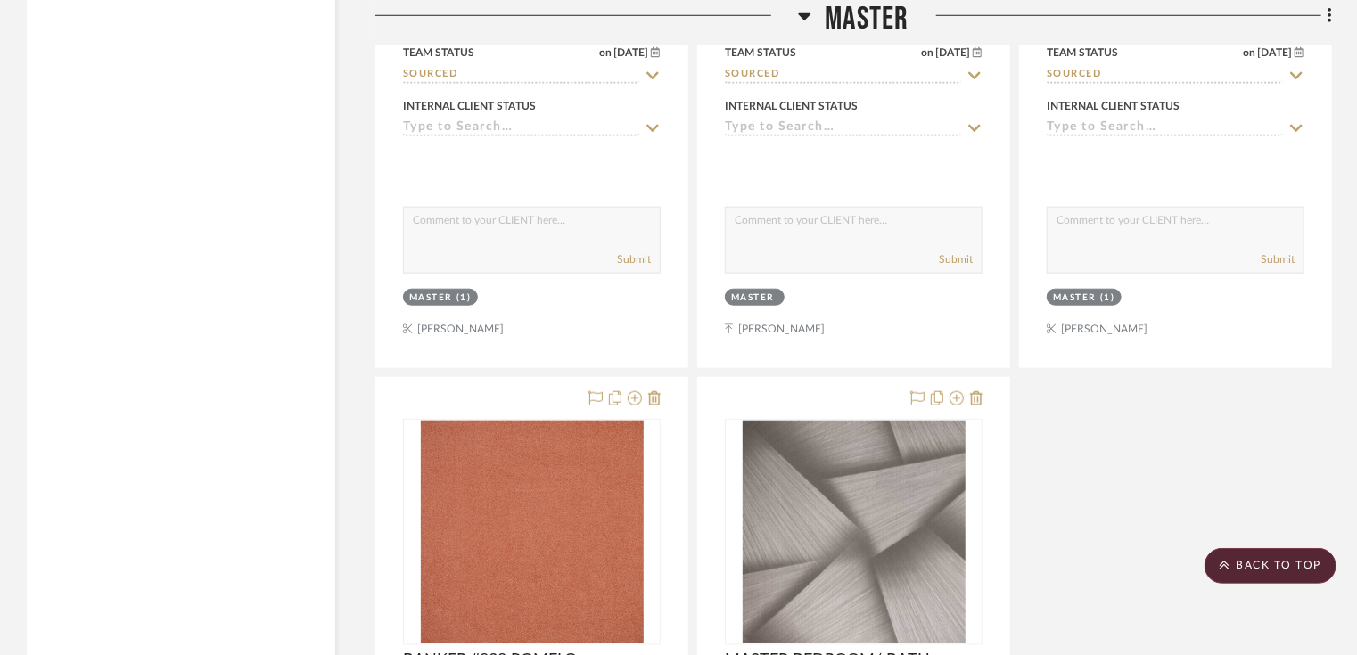
scroll to position [10911, 0]
